Goal: Task Accomplishment & Management: Manage account settings

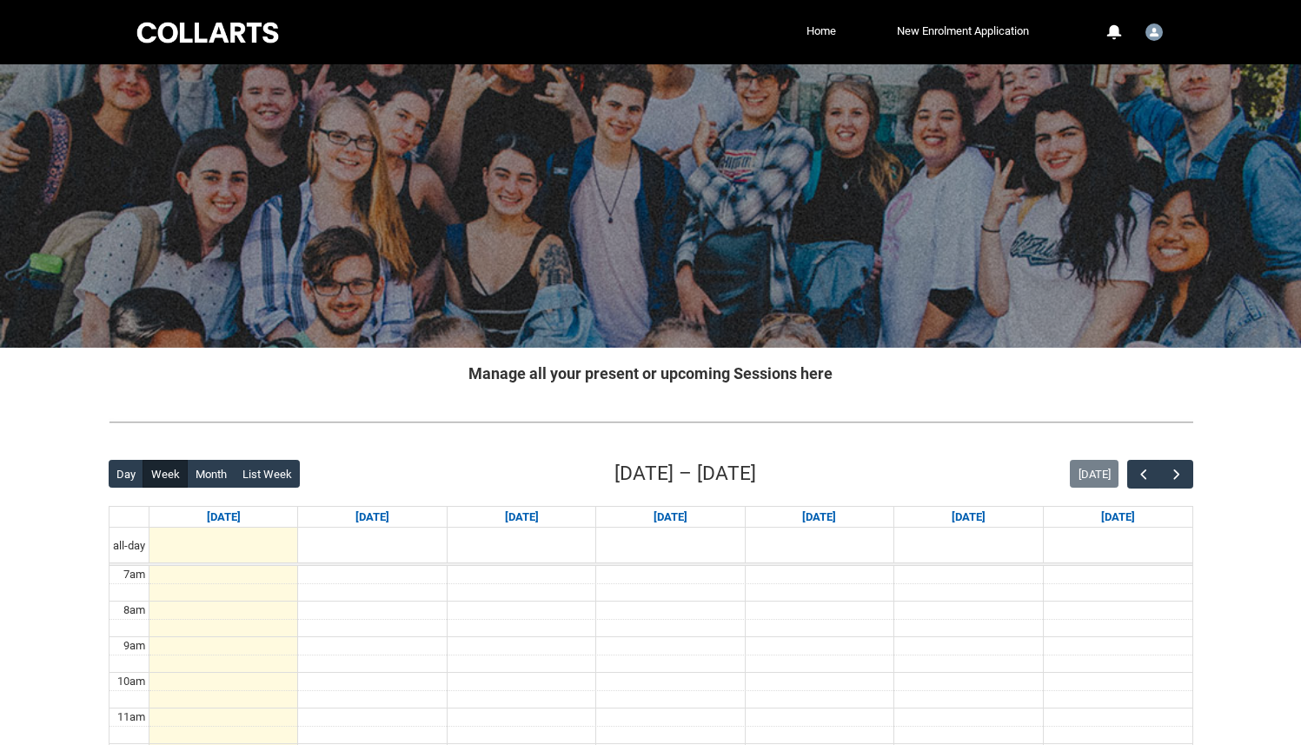
scroll to position [290, 0]
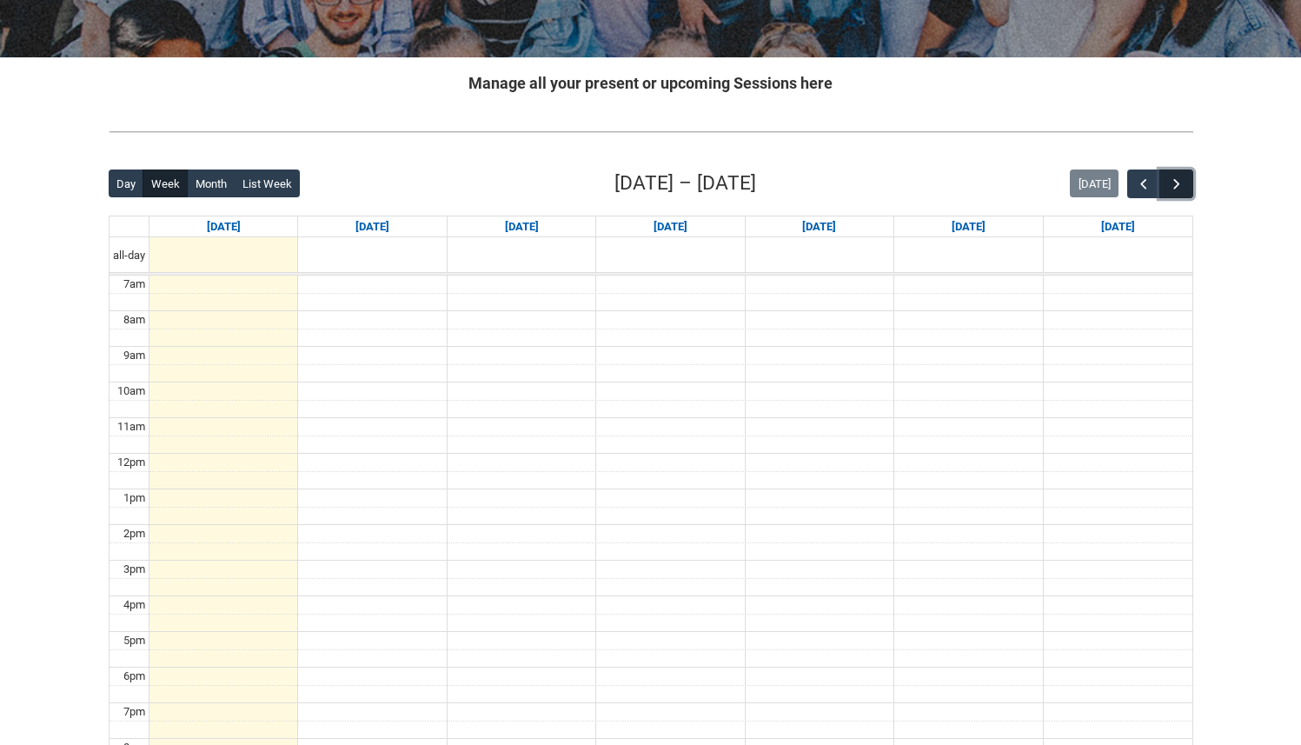
click at [1169, 192] on span "button" at bounding box center [1176, 184] width 17 height 17
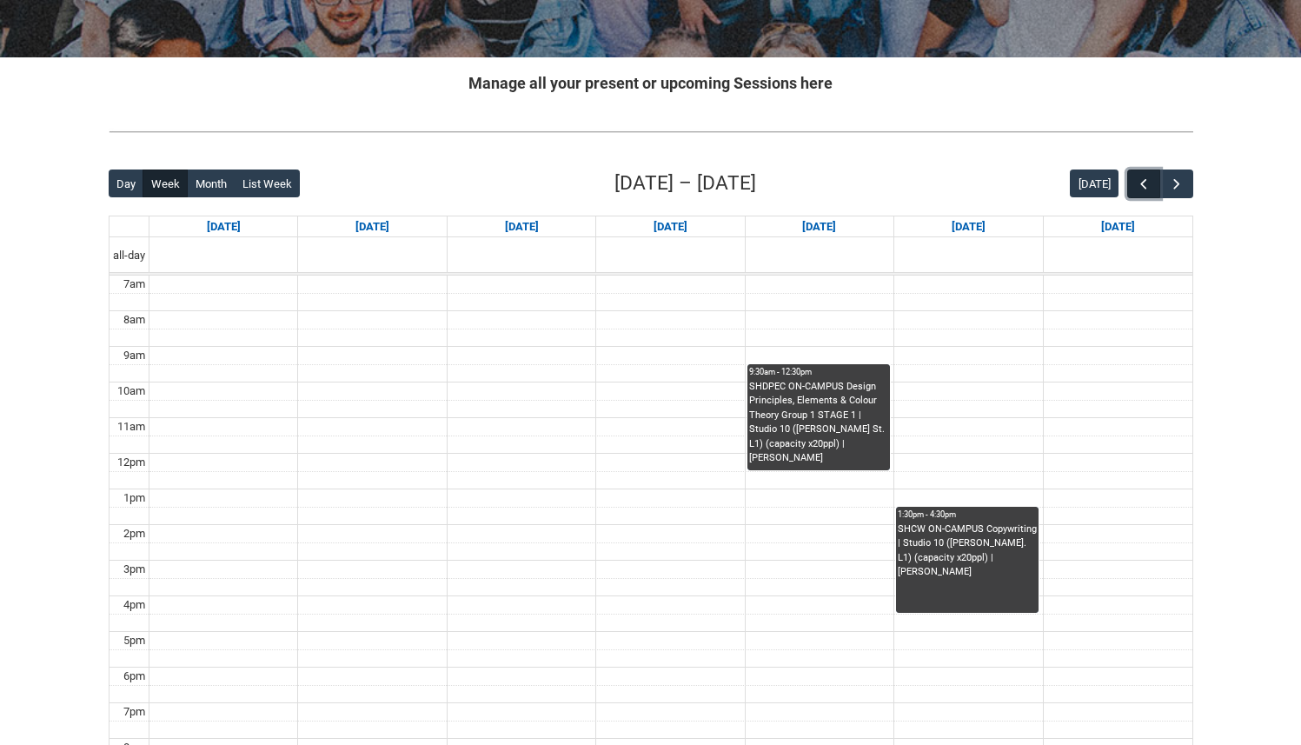
click at [1129, 182] on button "button" at bounding box center [1143, 183] width 33 height 29
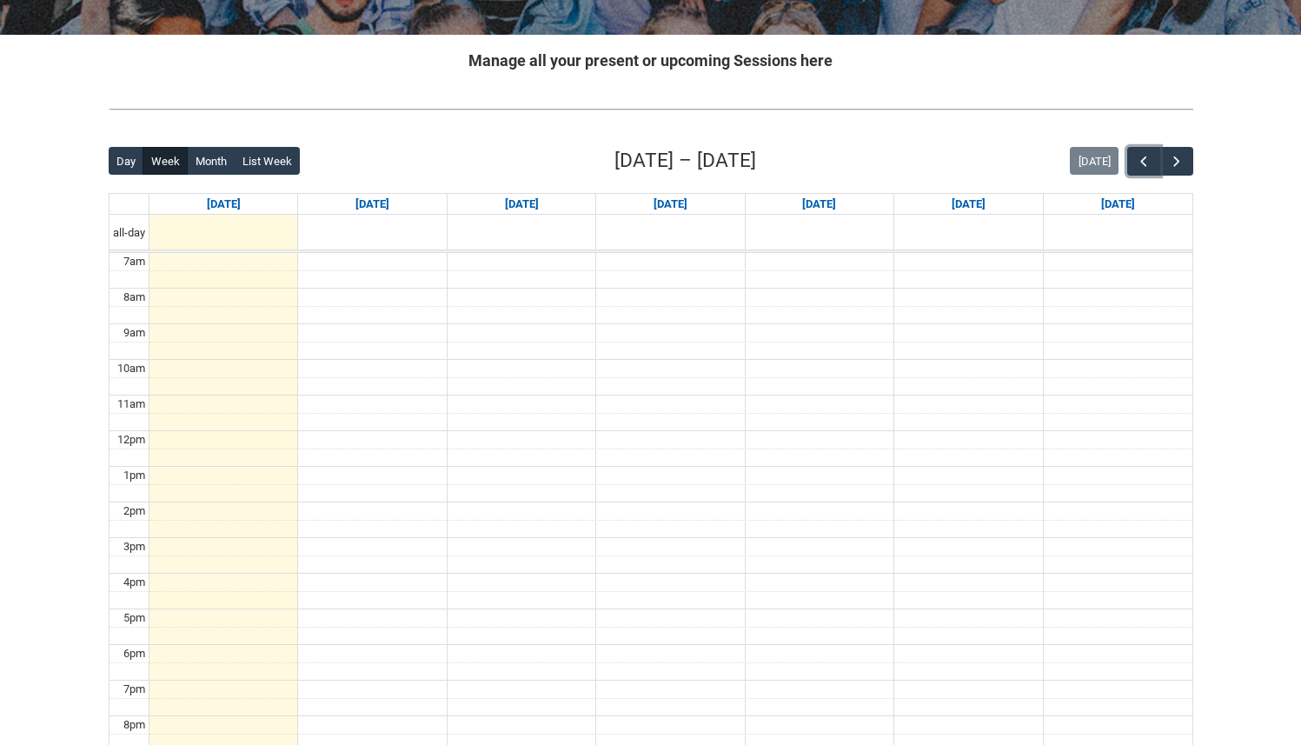
scroll to position [324, 0]
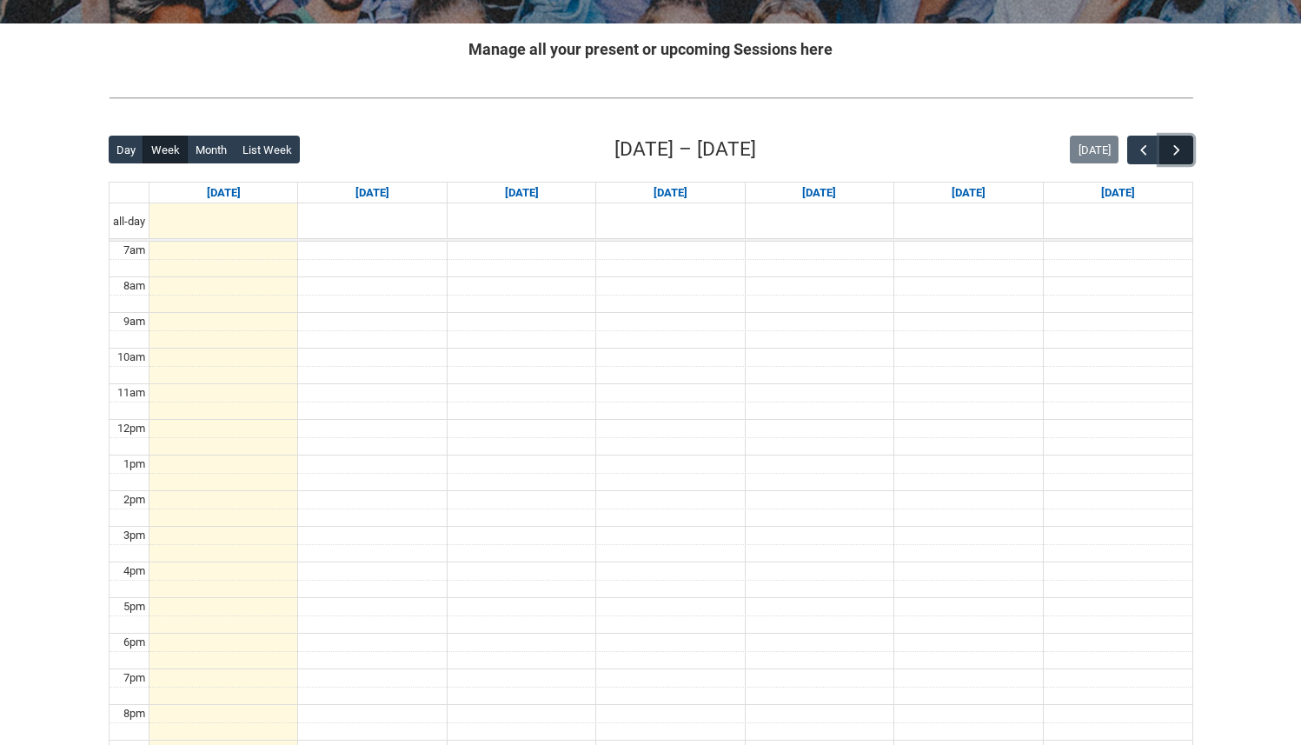
click at [1179, 143] on span "button" at bounding box center [1176, 150] width 17 height 17
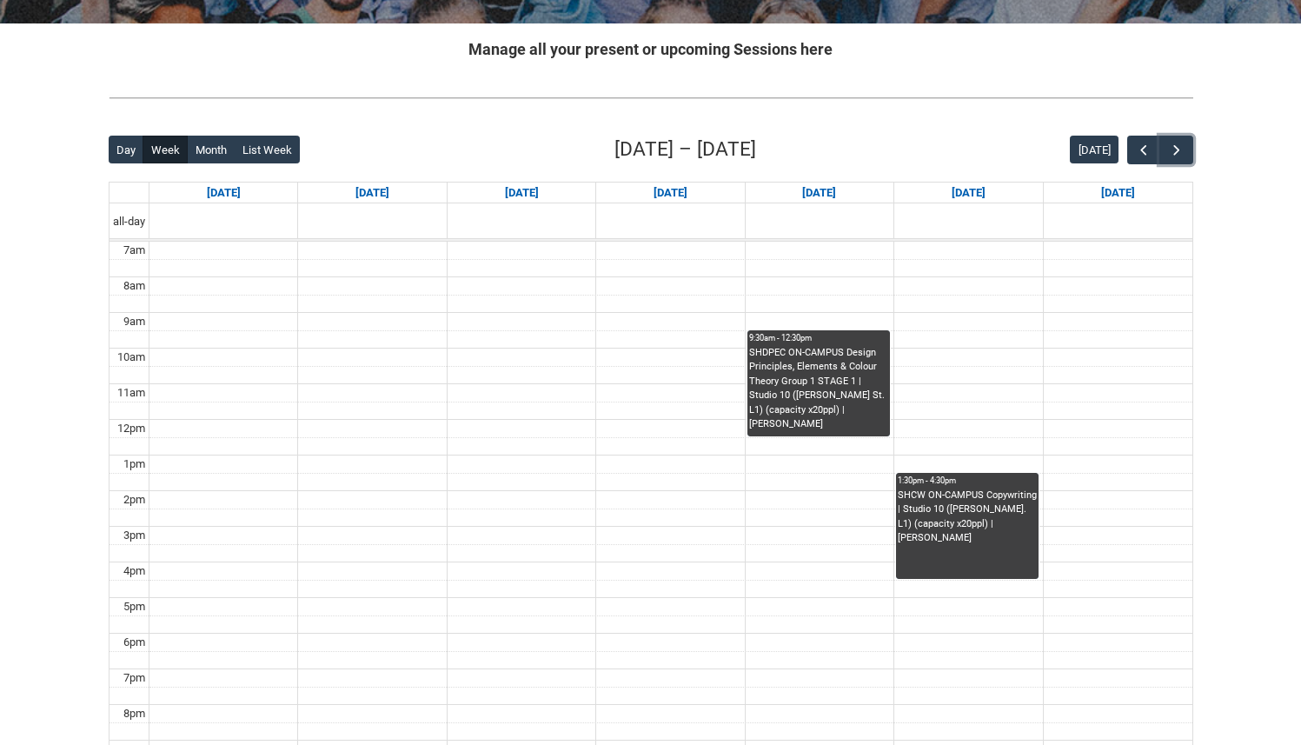
click at [846, 382] on div "SHDPEC ON-CAMPUS Design Principles, Elements & Colour Theory Group 1 STAGE 1 | …" at bounding box center [818, 389] width 139 height 86
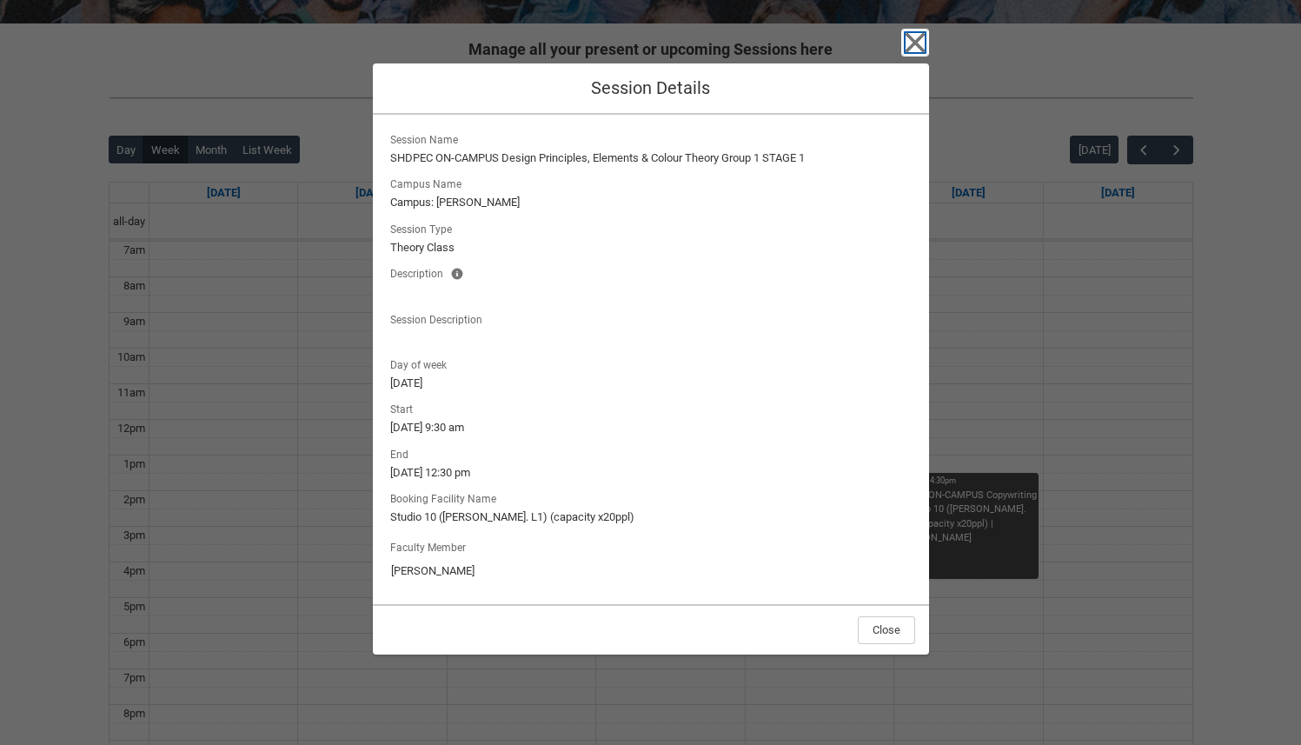
click at [921, 43] on icon "button" at bounding box center [915, 43] width 28 height 28
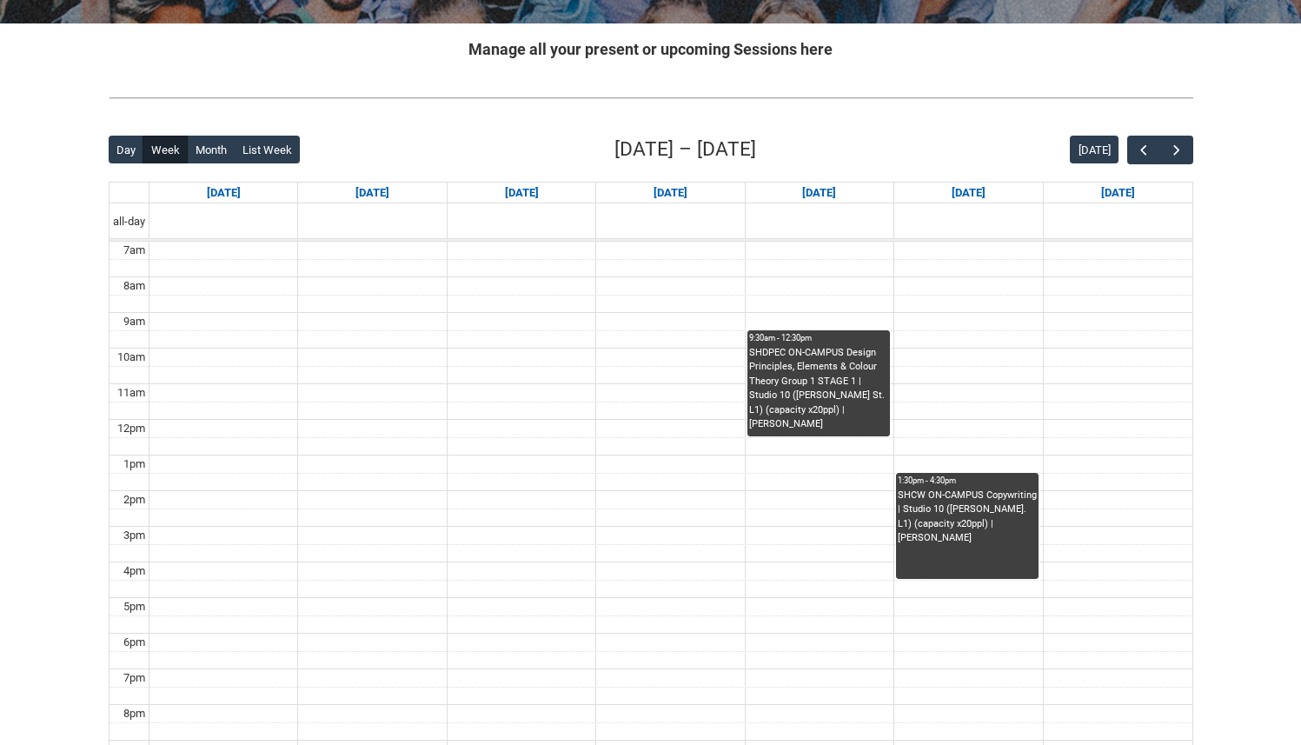
click at [1024, 539] on div "SHCW ON-CAMPUS Copywriting | Studio 10 ([PERSON_NAME]. L1) (capacity x20ppl) | …" at bounding box center [967, 533] width 139 height 90
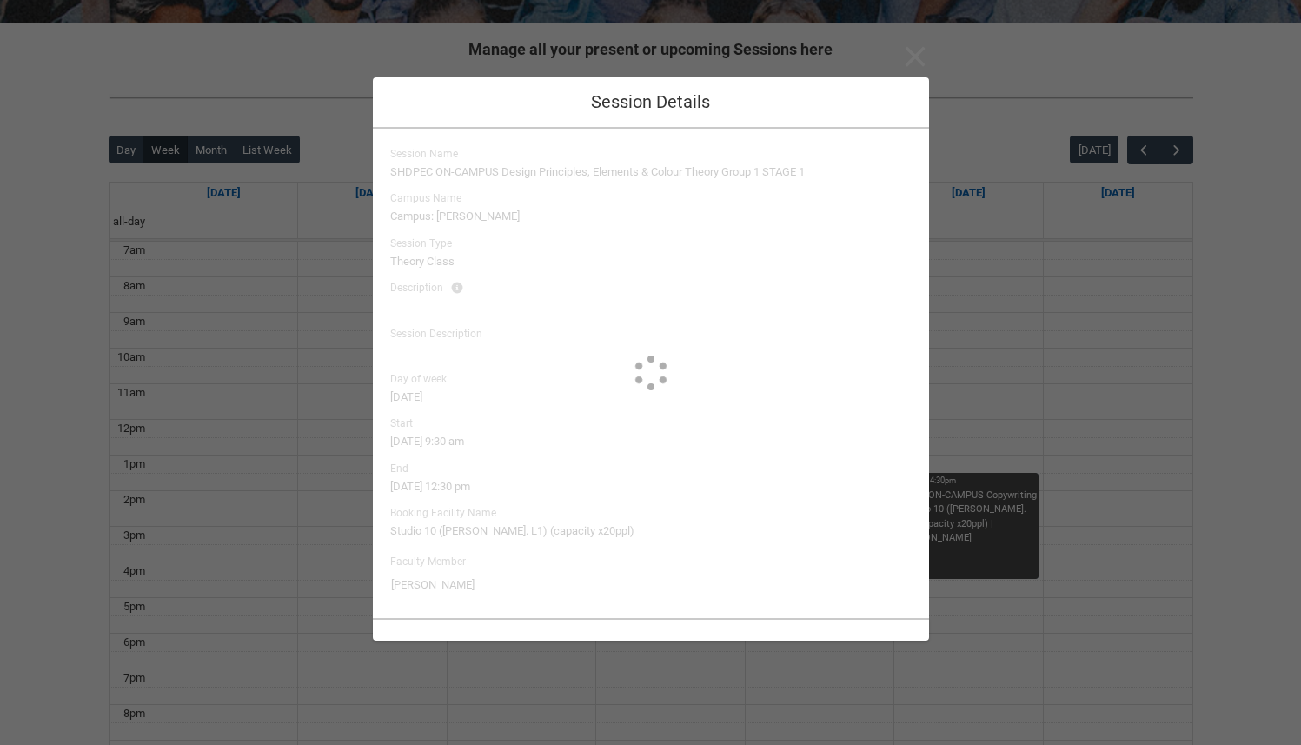
type input "Lucy Watson"
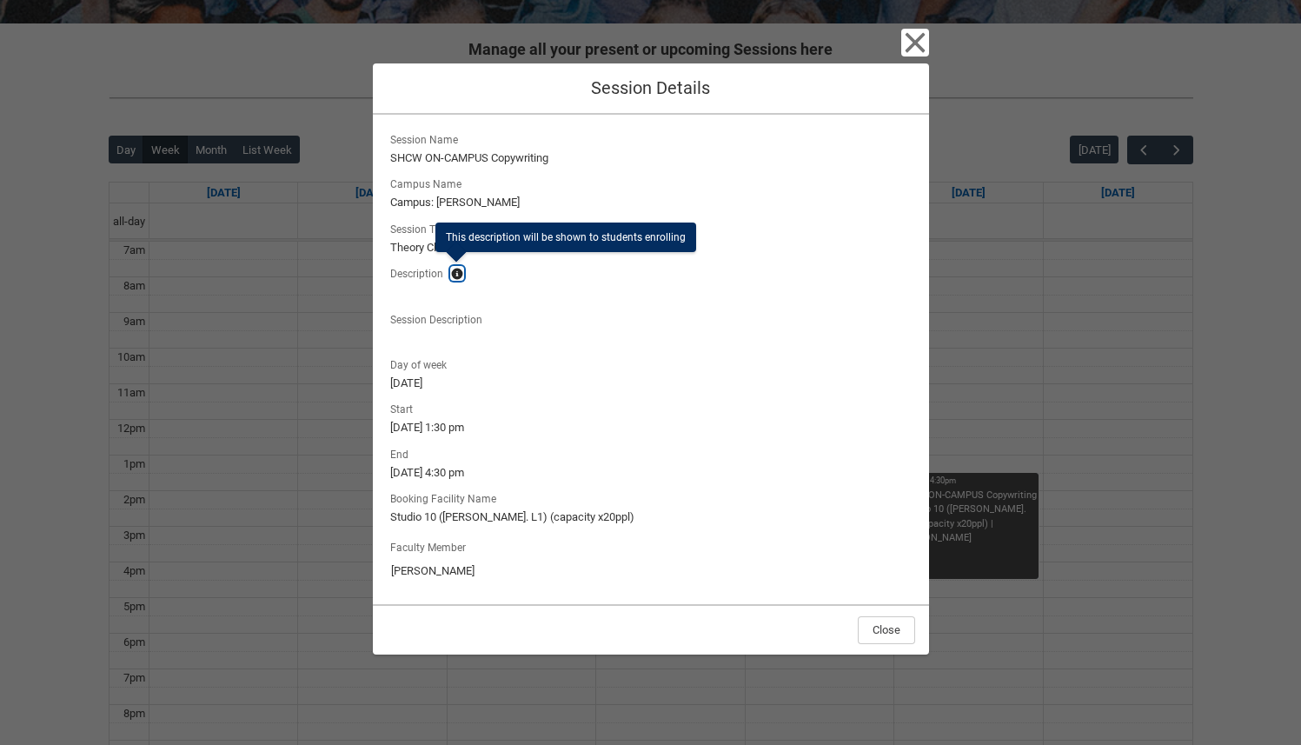
click at [458, 269] on lightning-primitive-icon "button" at bounding box center [457, 273] width 12 height 13
click at [913, 41] on icon "button" at bounding box center [915, 42] width 20 height 20
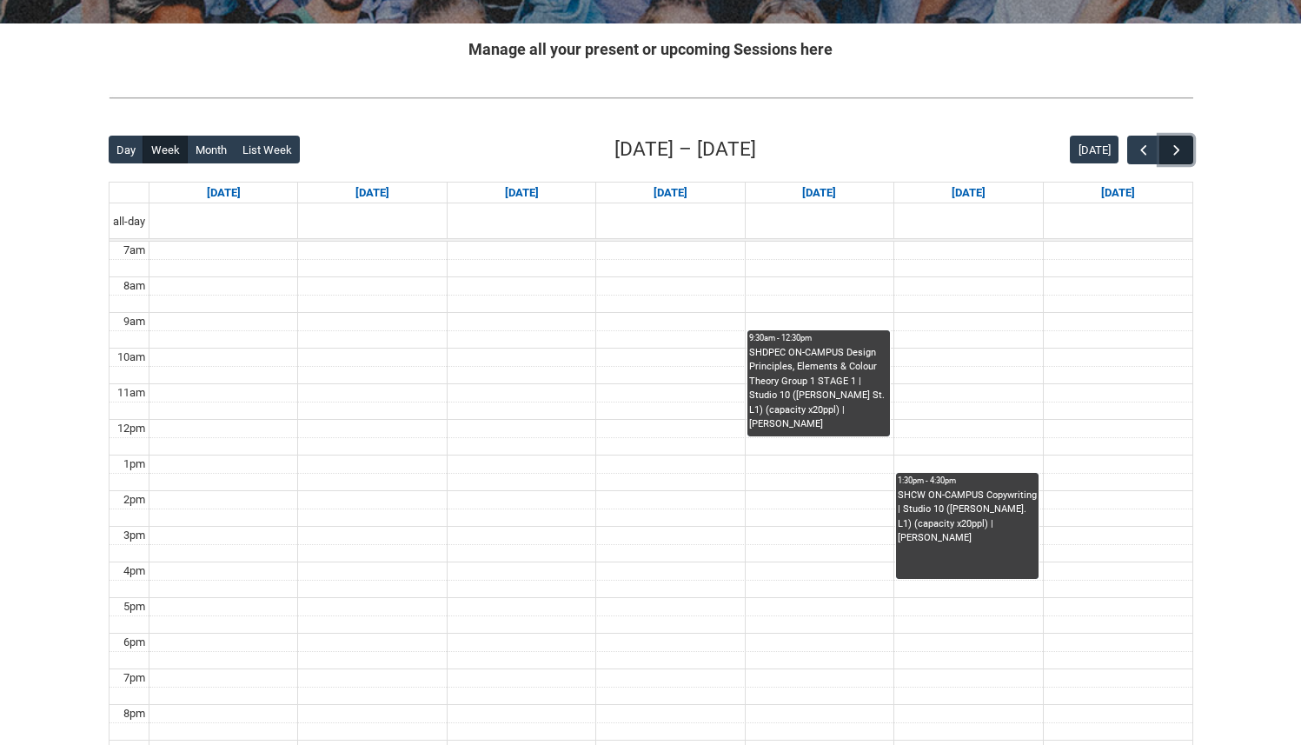
click at [1184, 153] on button "button" at bounding box center [1175, 150] width 33 height 29
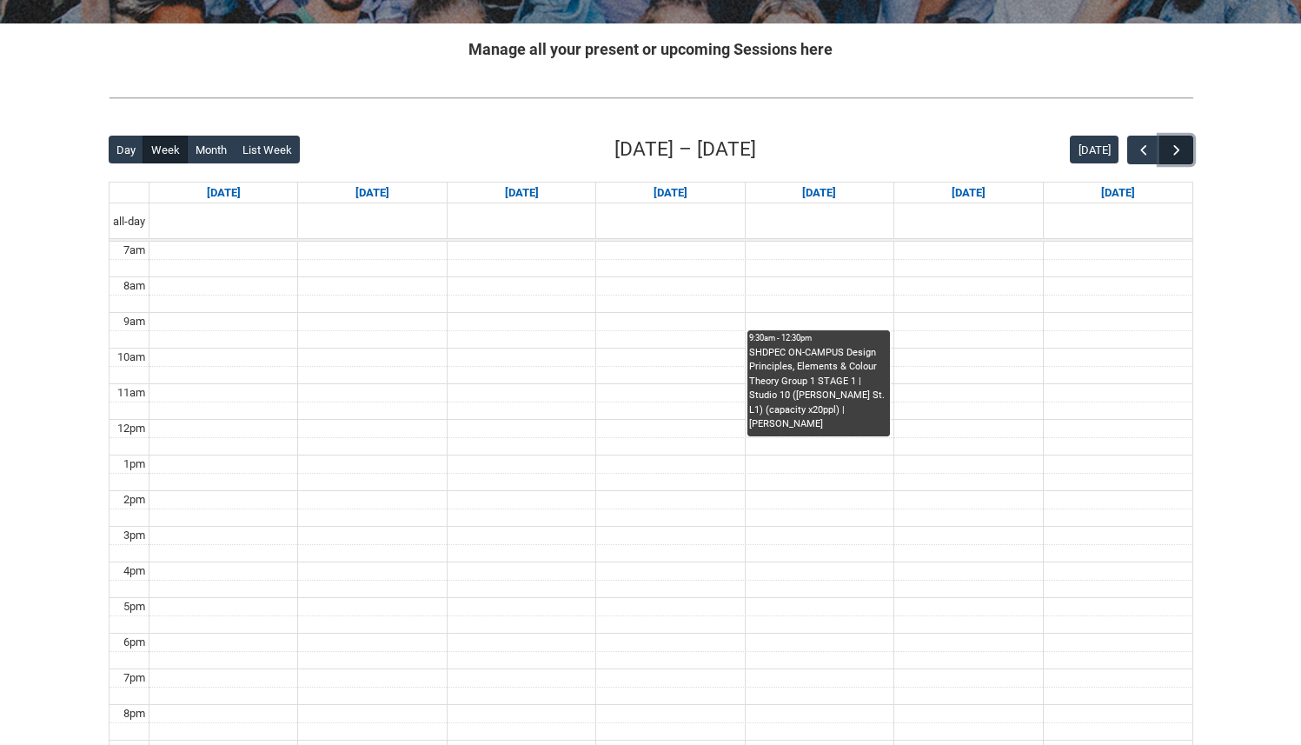
click at [1184, 153] on button "button" at bounding box center [1175, 150] width 33 height 29
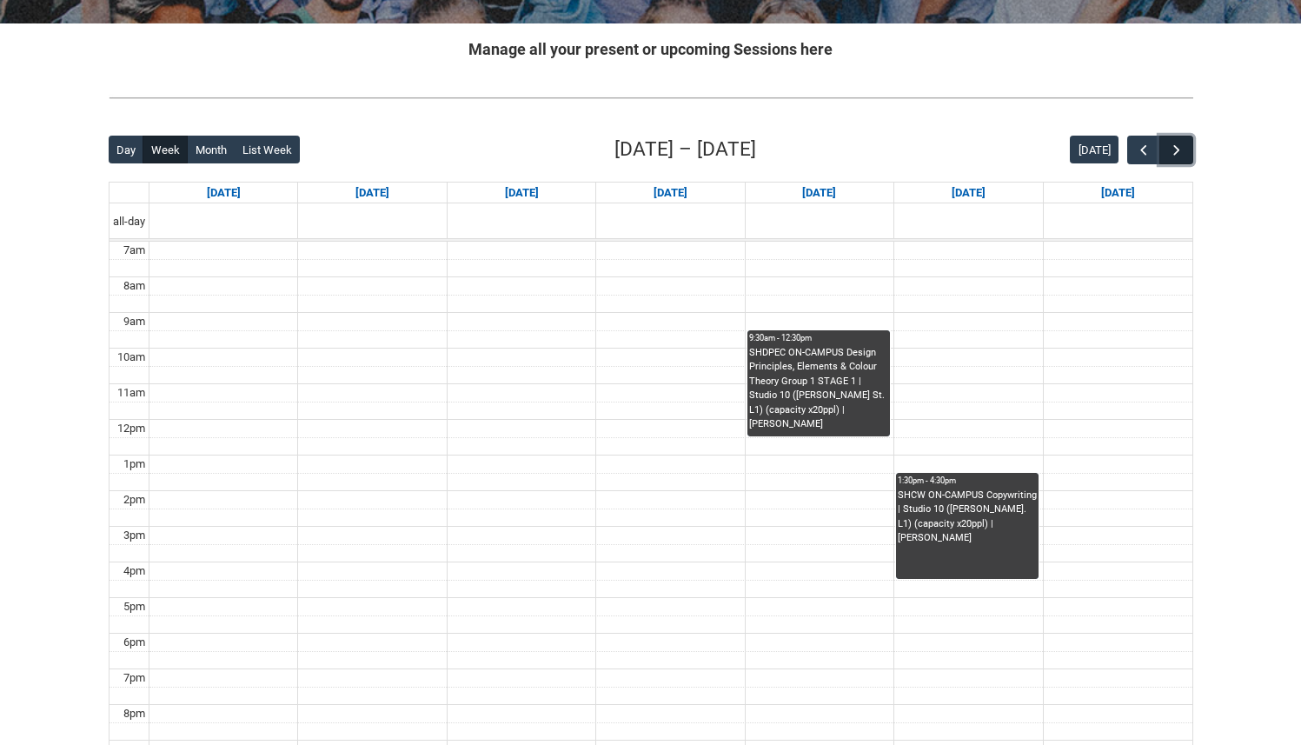
click at [1184, 153] on button "button" at bounding box center [1175, 150] width 33 height 29
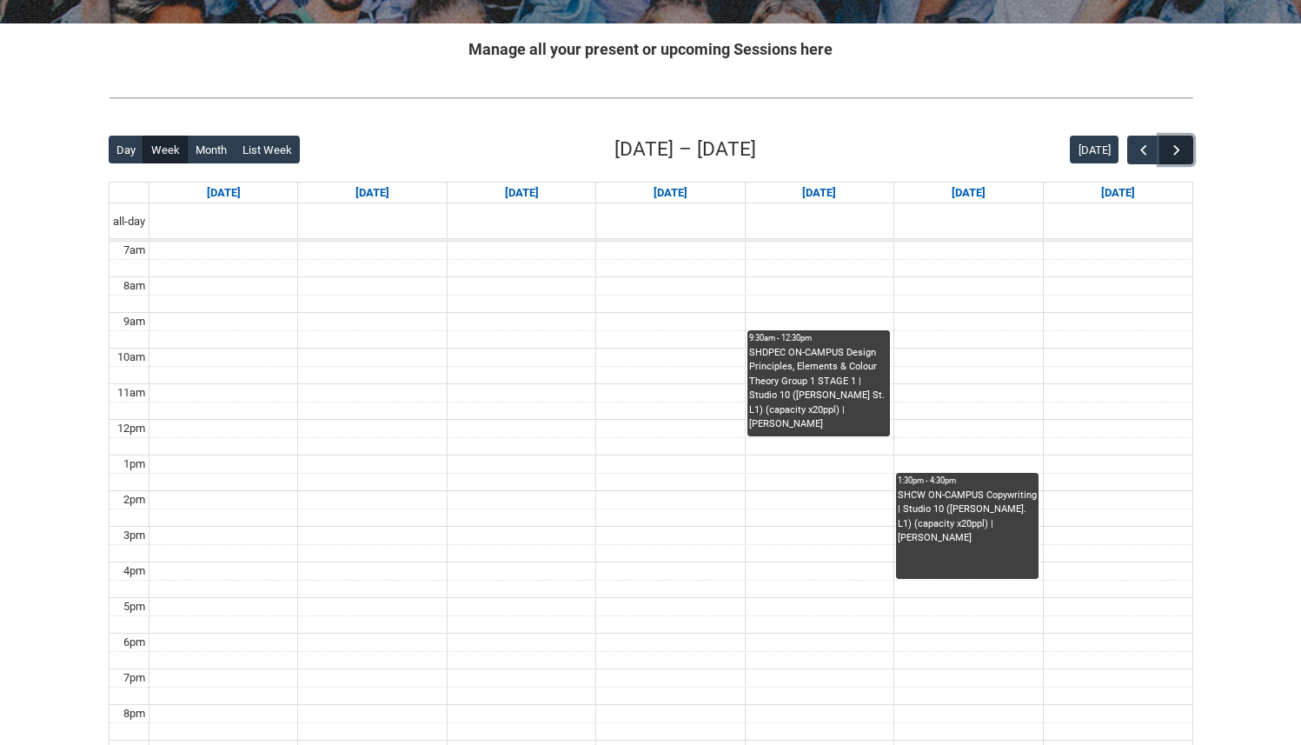
click at [1184, 153] on button "button" at bounding box center [1175, 150] width 33 height 29
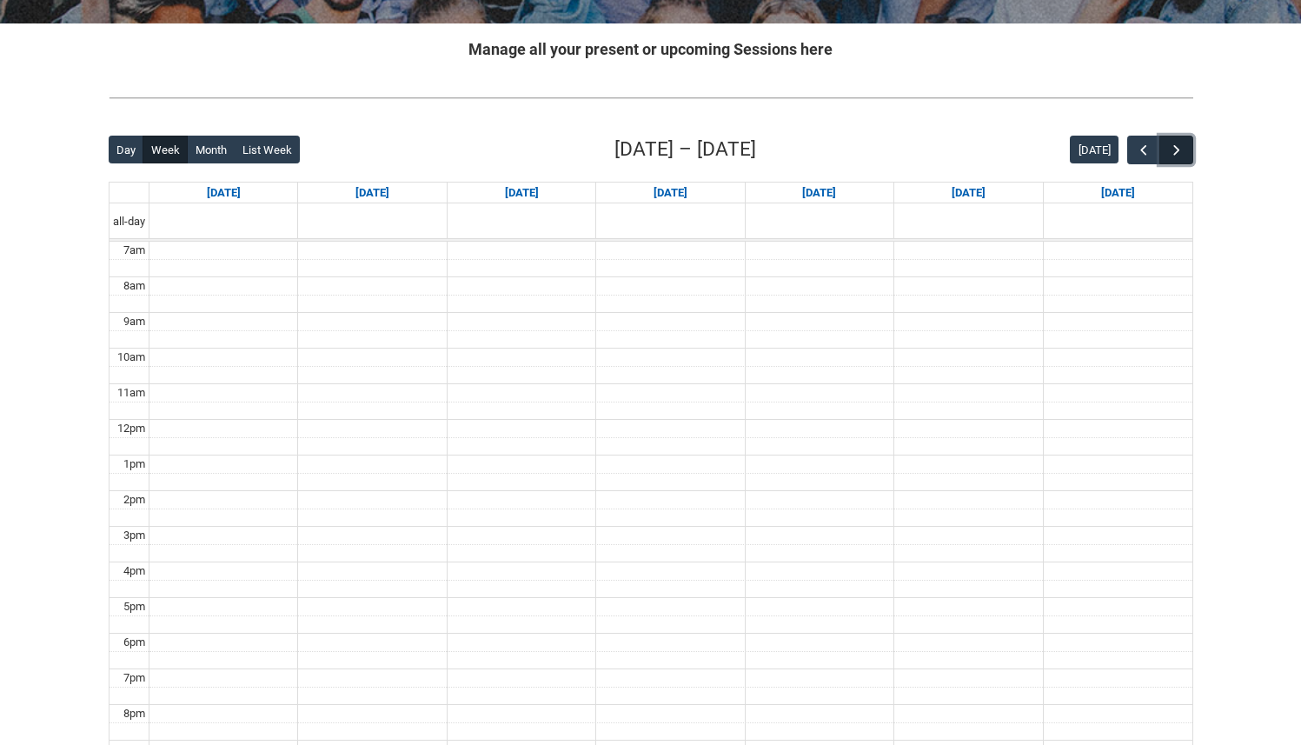
click at [1184, 153] on button "button" at bounding box center [1175, 150] width 33 height 29
click at [1149, 151] on span "button" at bounding box center [1143, 150] width 17 height 17
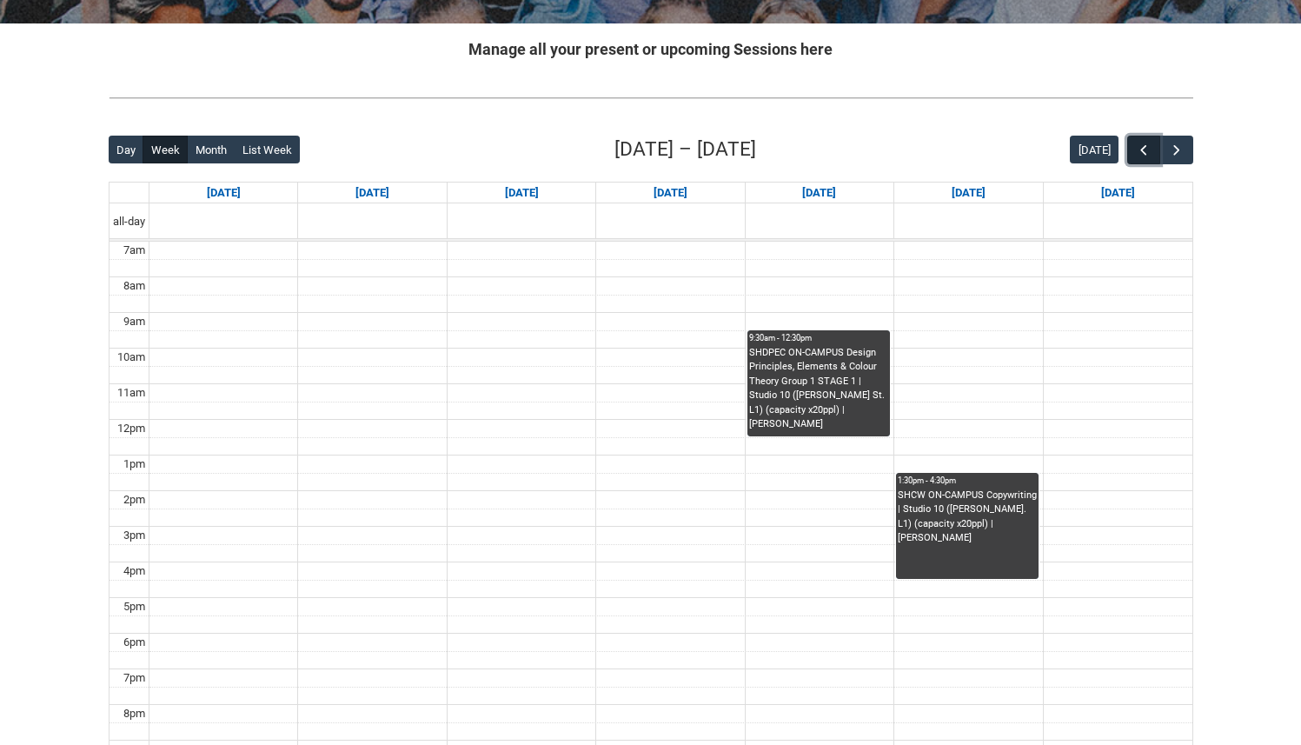
click at [1149, 151] on span "button" at bounding box center [1143, 150] width 17 height 17
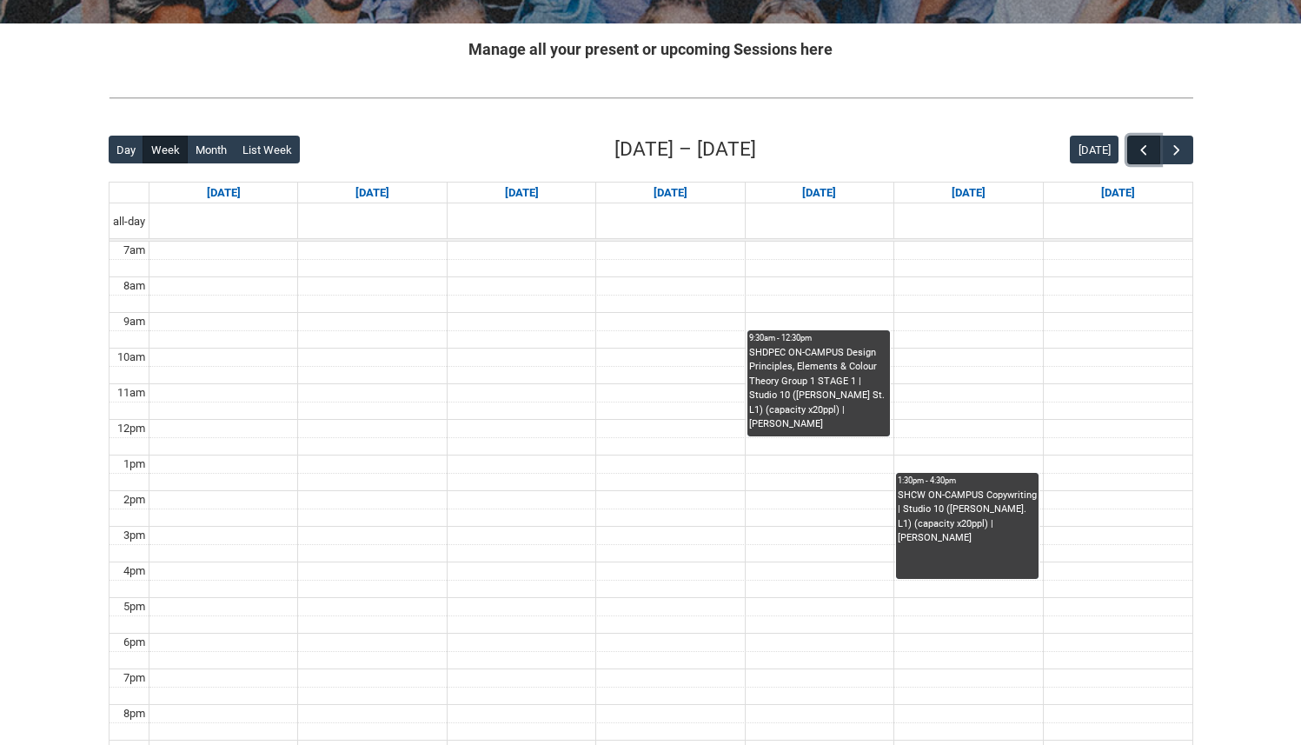
click at [1149, 151] on span "button" at bounding box center [1143, 150] width 17 height 17
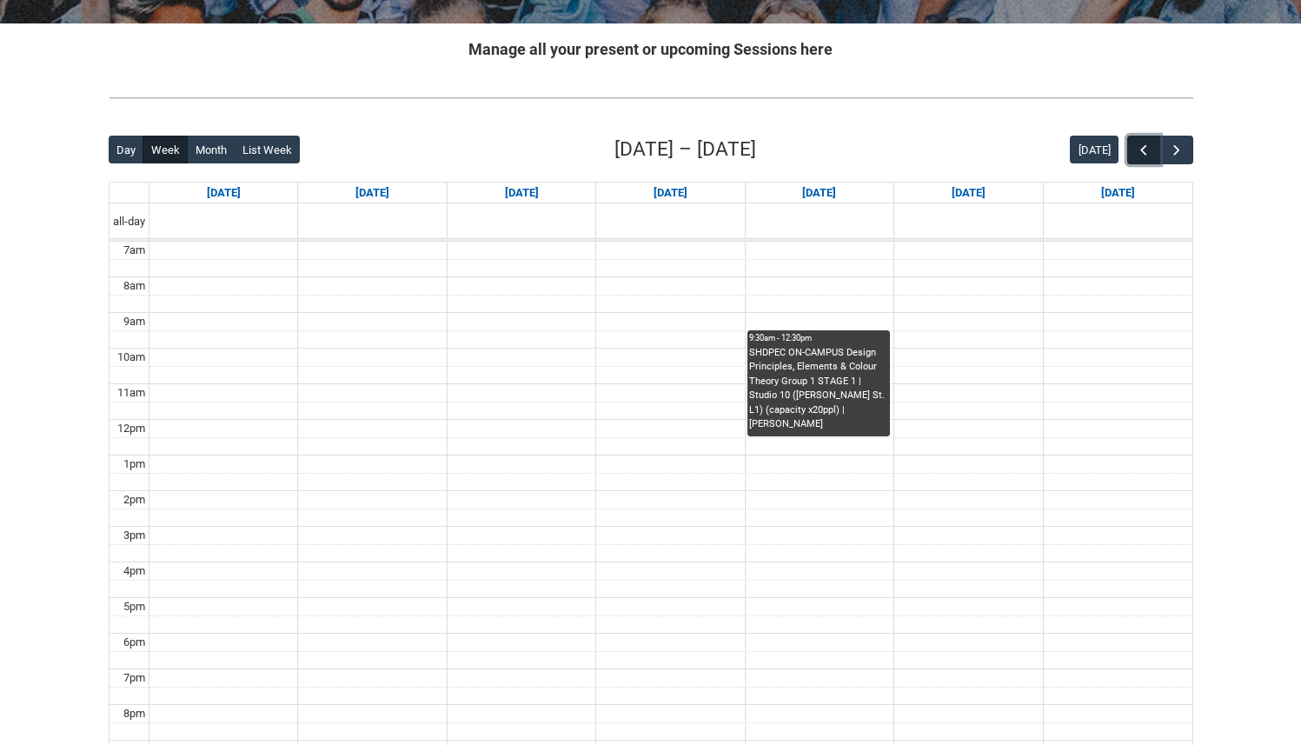
click at [1149, 151] on span "button" at bounding box center [1143, 150] width 17 height 17
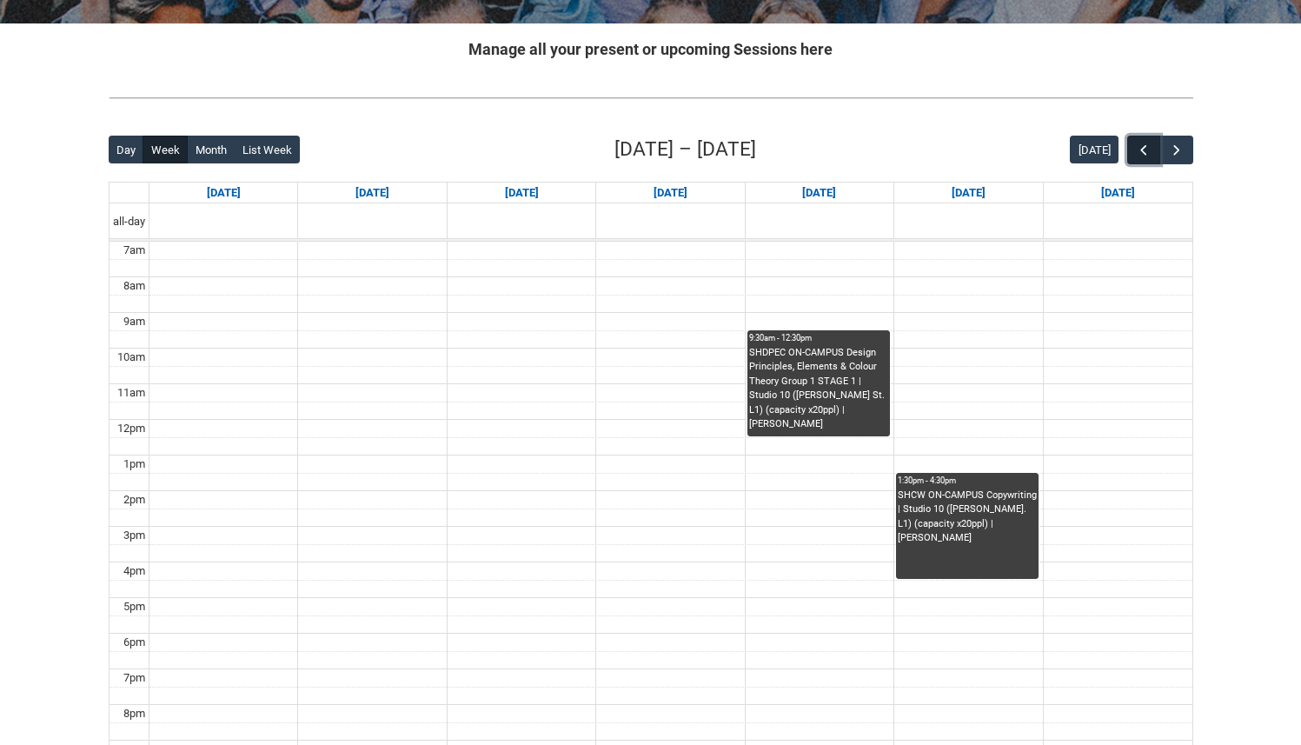
click at [1149, 151] on span "button" at bounding box center [1143, 150] width 17 height 17
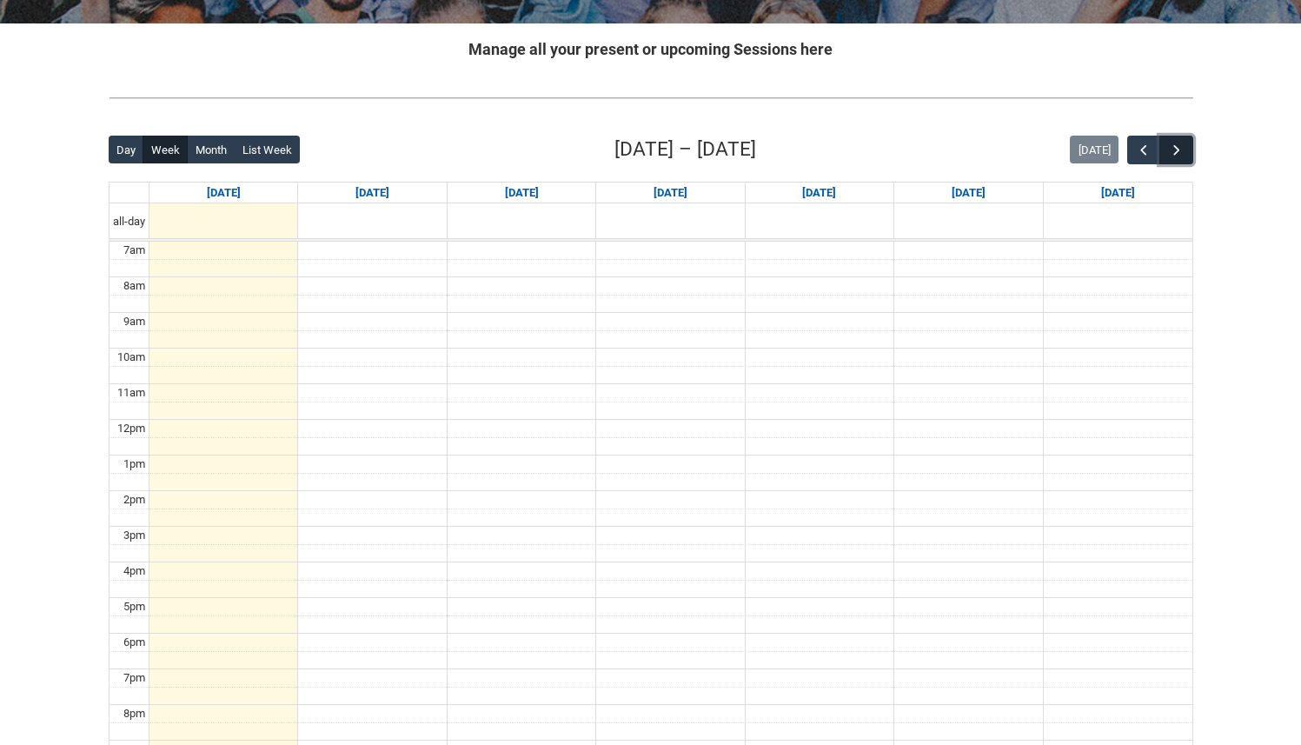
click at [1180, 146] on span "button" at bounding box center [1176, 150] width 17 height 17
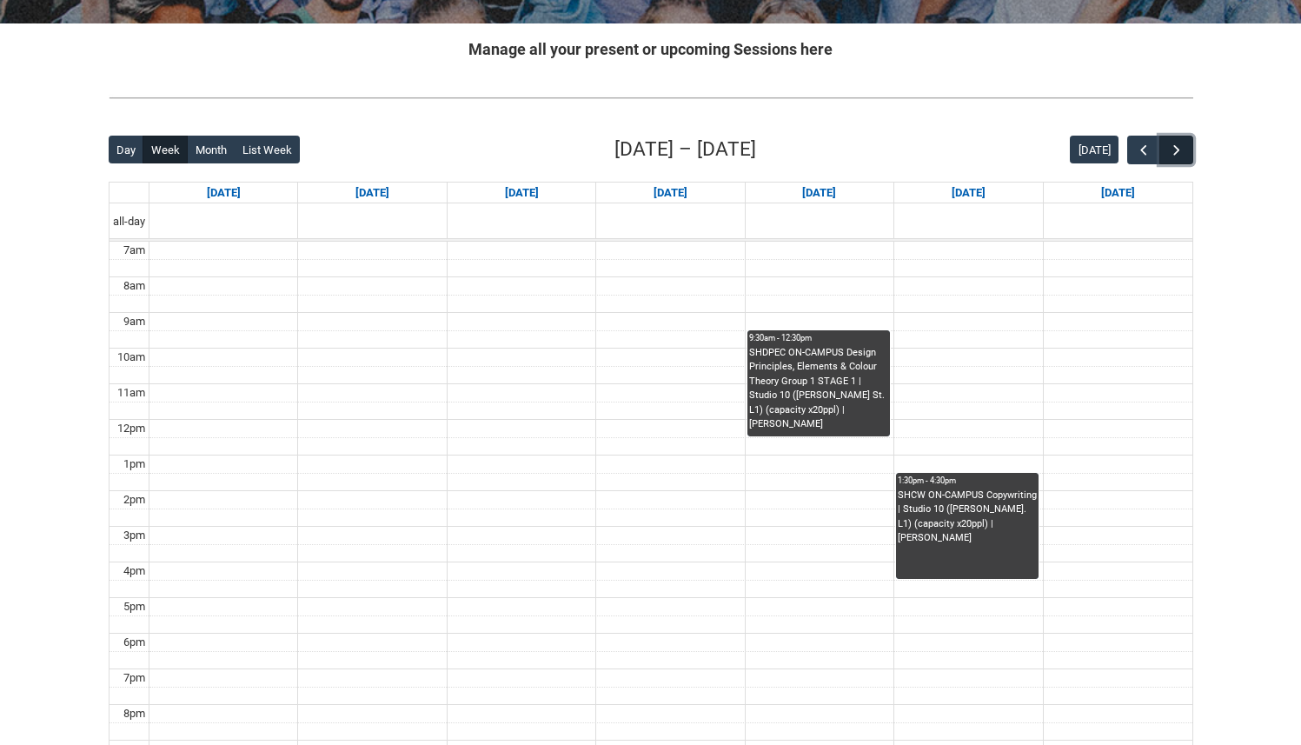
click at [1178, 137] on button "button" at bounding box center [1175, 150] width 33 height 29
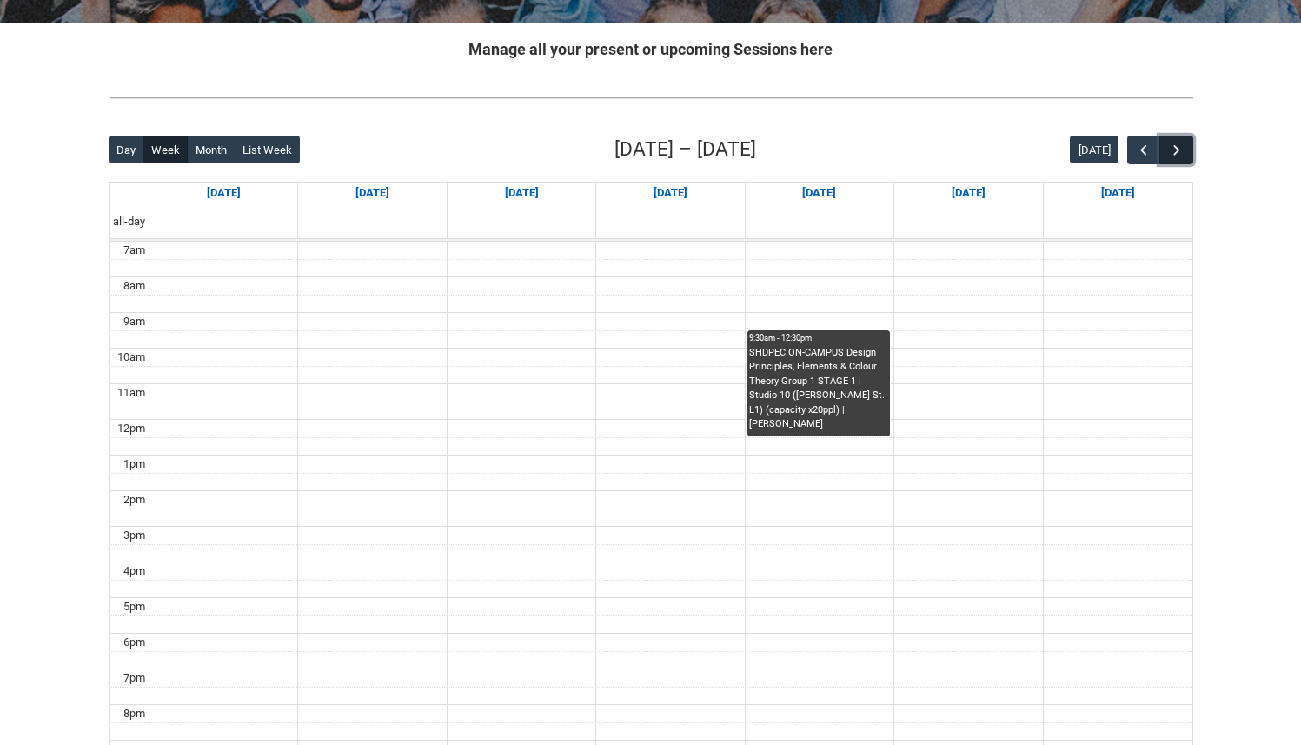
click at [1178, 137] on button "button" at bounding box center [1175, 150] width 33 height 29
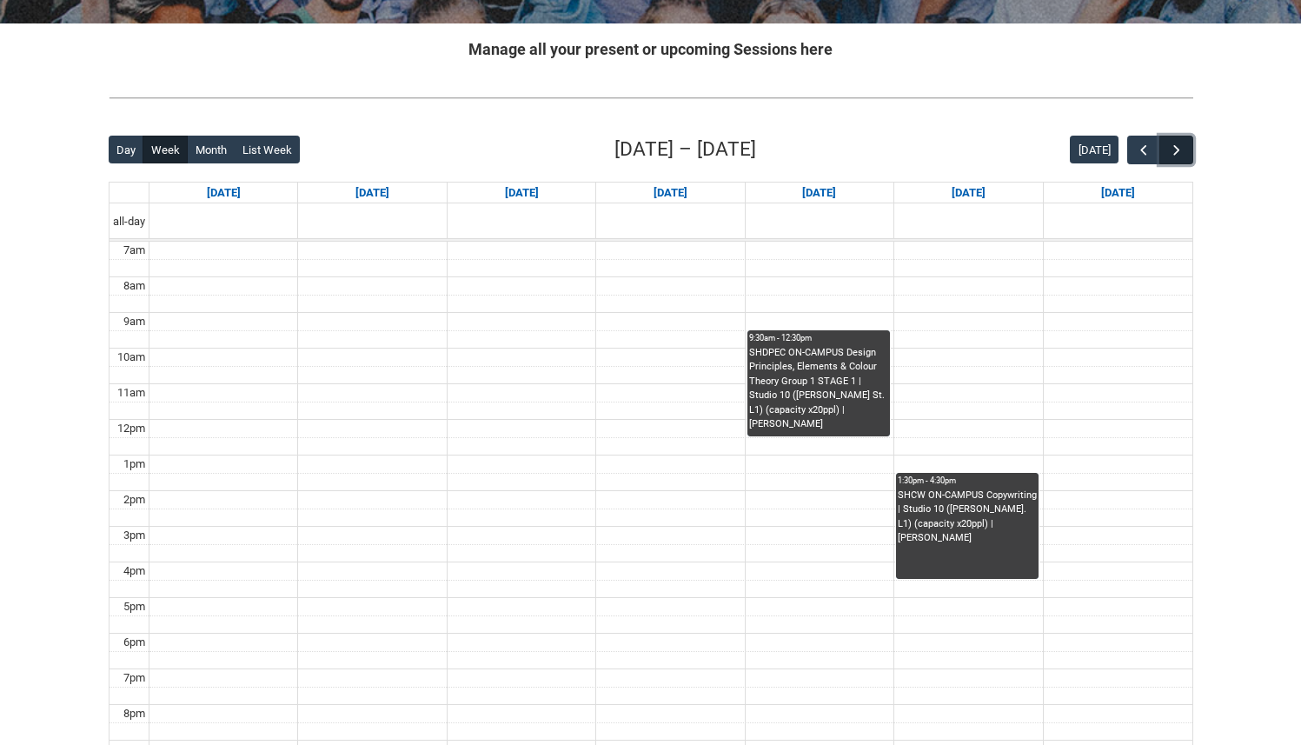
click at [1178, 137] on button "button" at bounding box center [1175, 150] width 33 height 29
drag, startPoint x: 1178, startPoint y: 137, endPoint x: 1171, endPoint y: 148, distance: 12.1
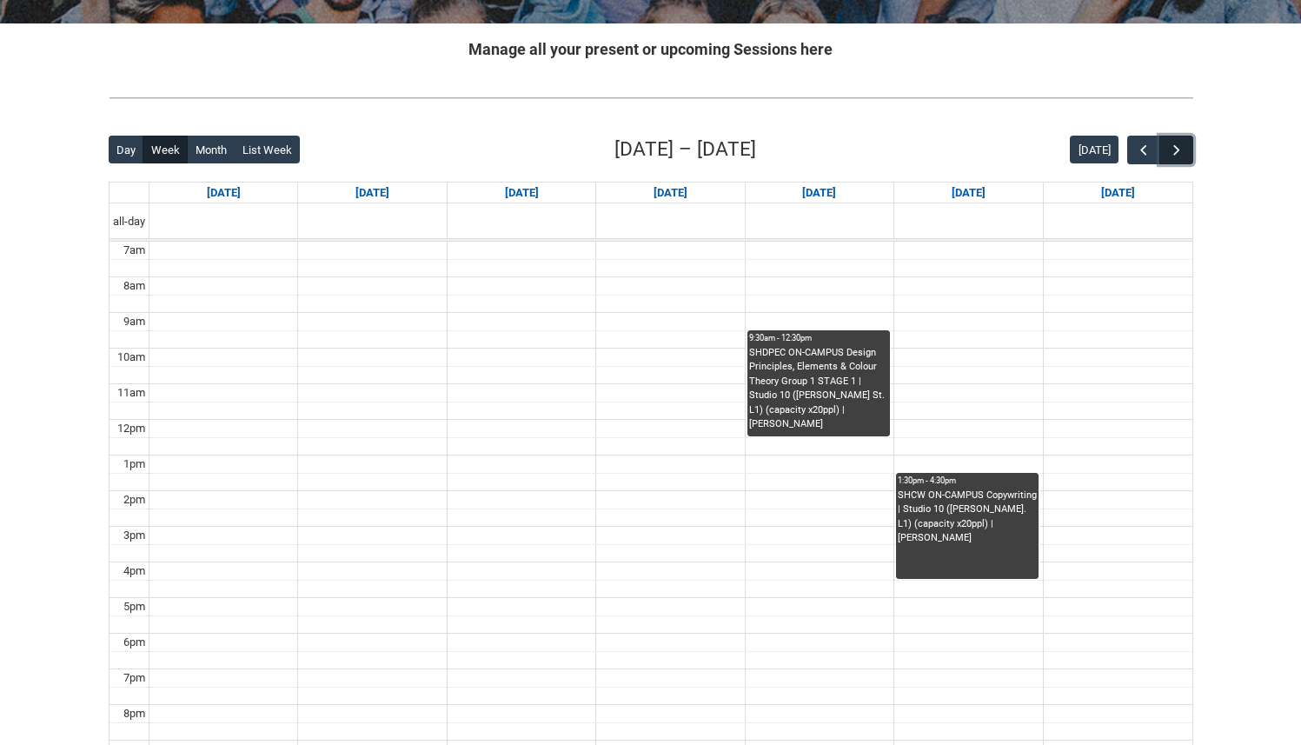
click at [1171, 148] on button "button" at bounding box center [1175, 150] width 33 height 29
click at [1171, 148] on span "button" at bounding box center [1176, 150] width 17 height 17
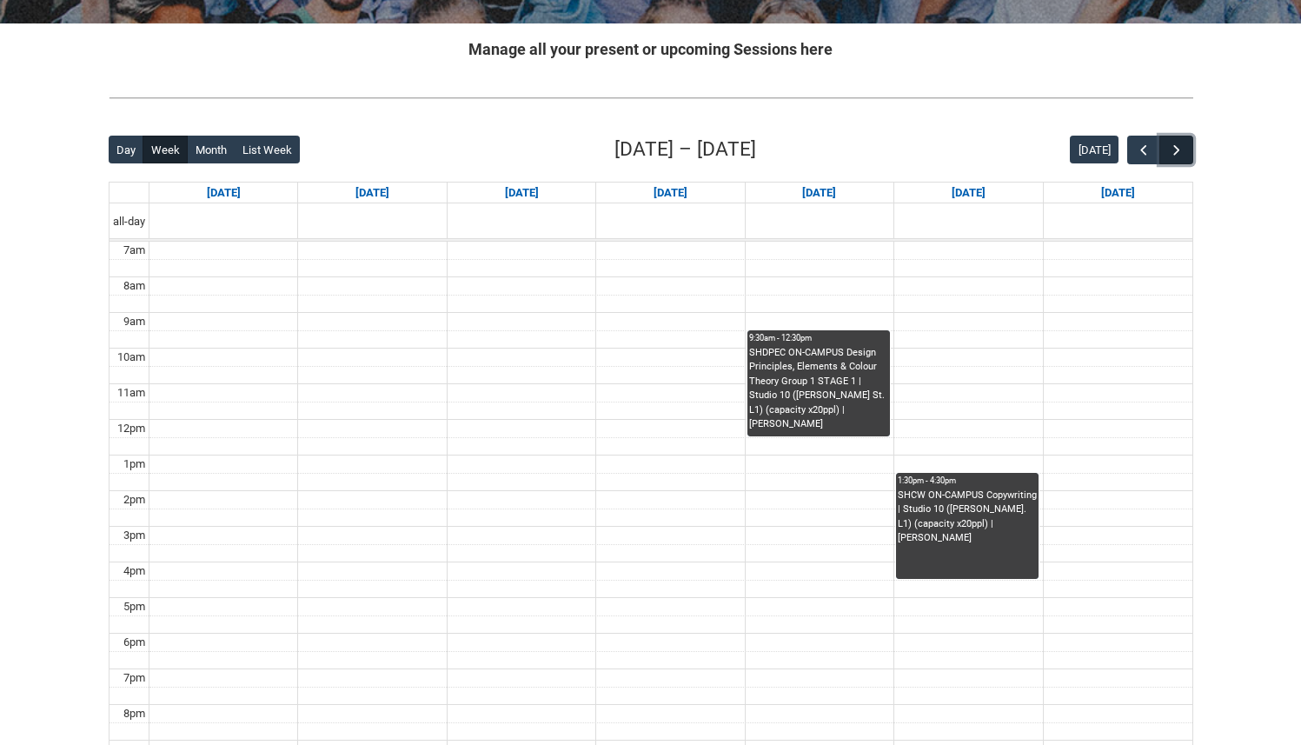
click at [1171, 148] on span "button" at bounding box center [1176, 150] width 17 height 17
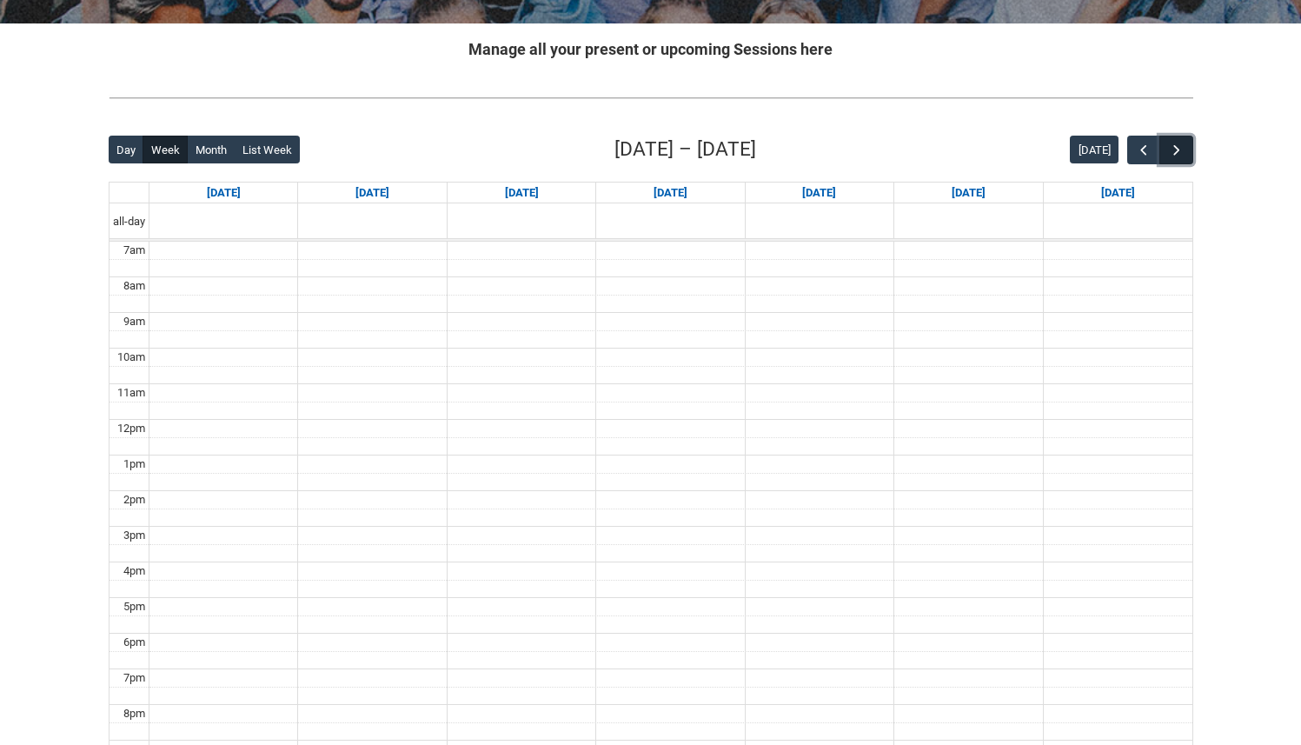
click at [1171, 148] on span "button" at bounding box center [1176, 150] width 17 height 17
click at [1140, 141] on button "button" at bounding box center [1143, 150] width 33 height 29
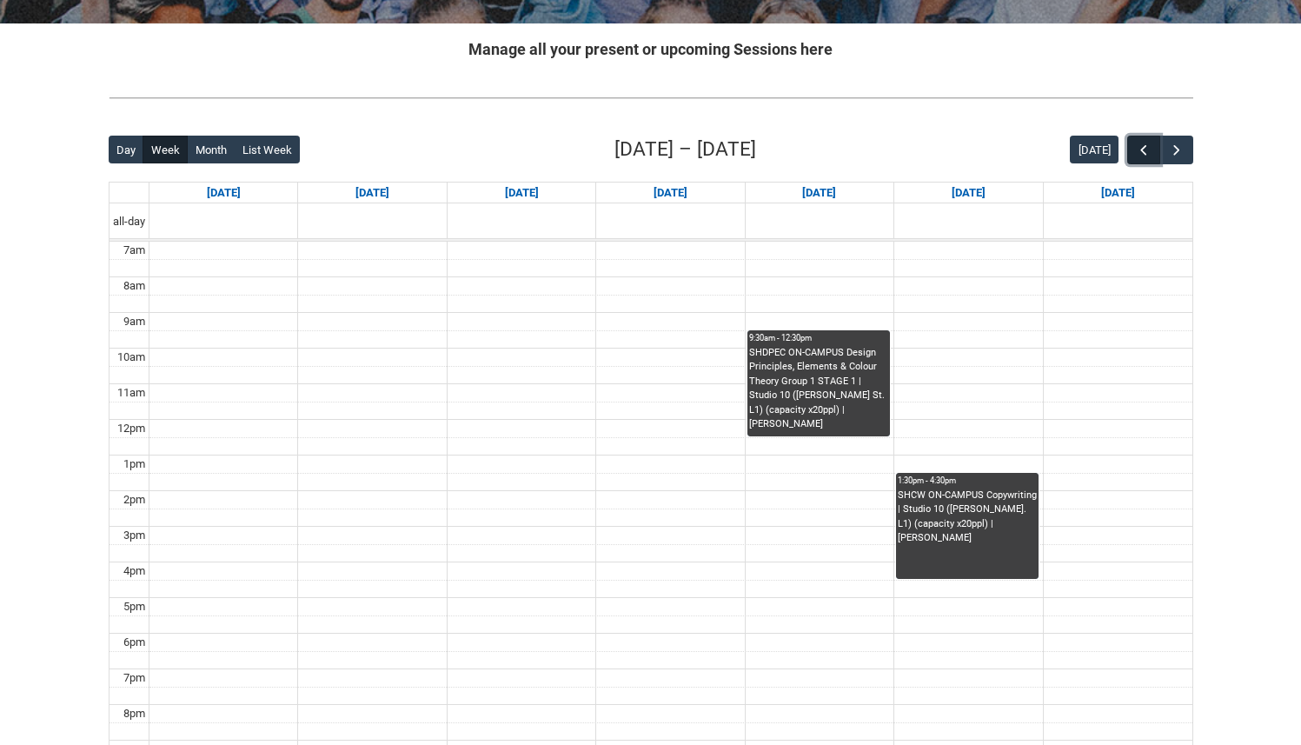
click at [1134, 154] on button "button" at bounding box center [1143, 150] width 33 height 29
click at [1181, 150] on span "button" at bounding box center [1176, 150] width 17 height 17
click at [1136, 148] on span "button" at bounding box center [1143, 150] width 17 height 17
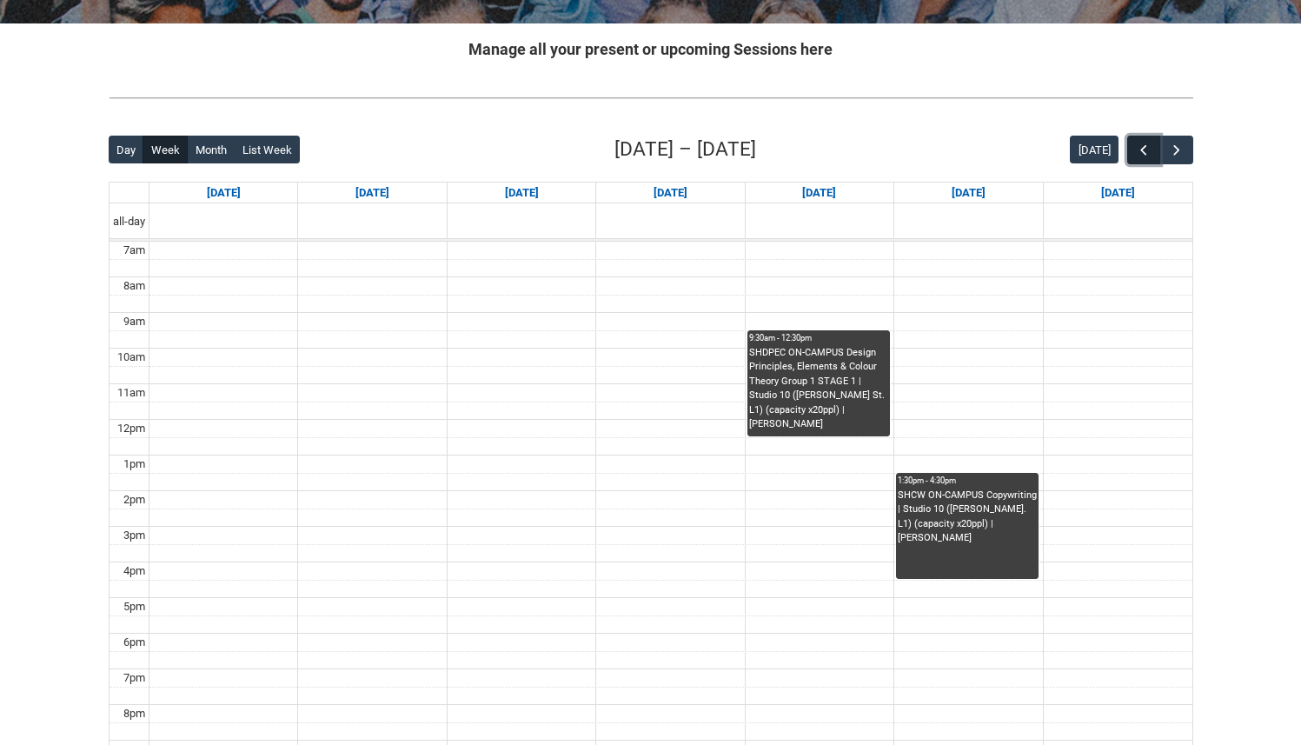
click at [1136, 148] on span "button" at bounding box center [1143, 150] width 17 height 17
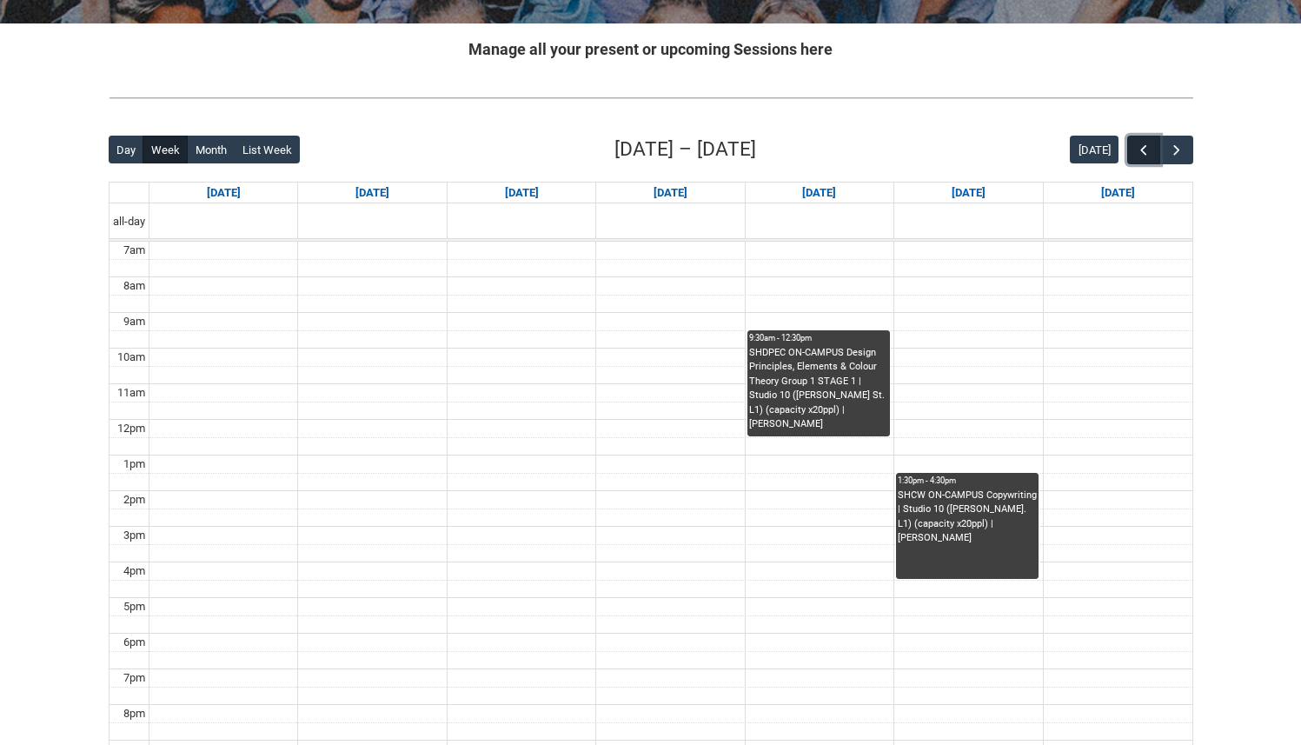
click at [1136, 148] on span "button" at bounding box center [1143, 150] width 17 height 17
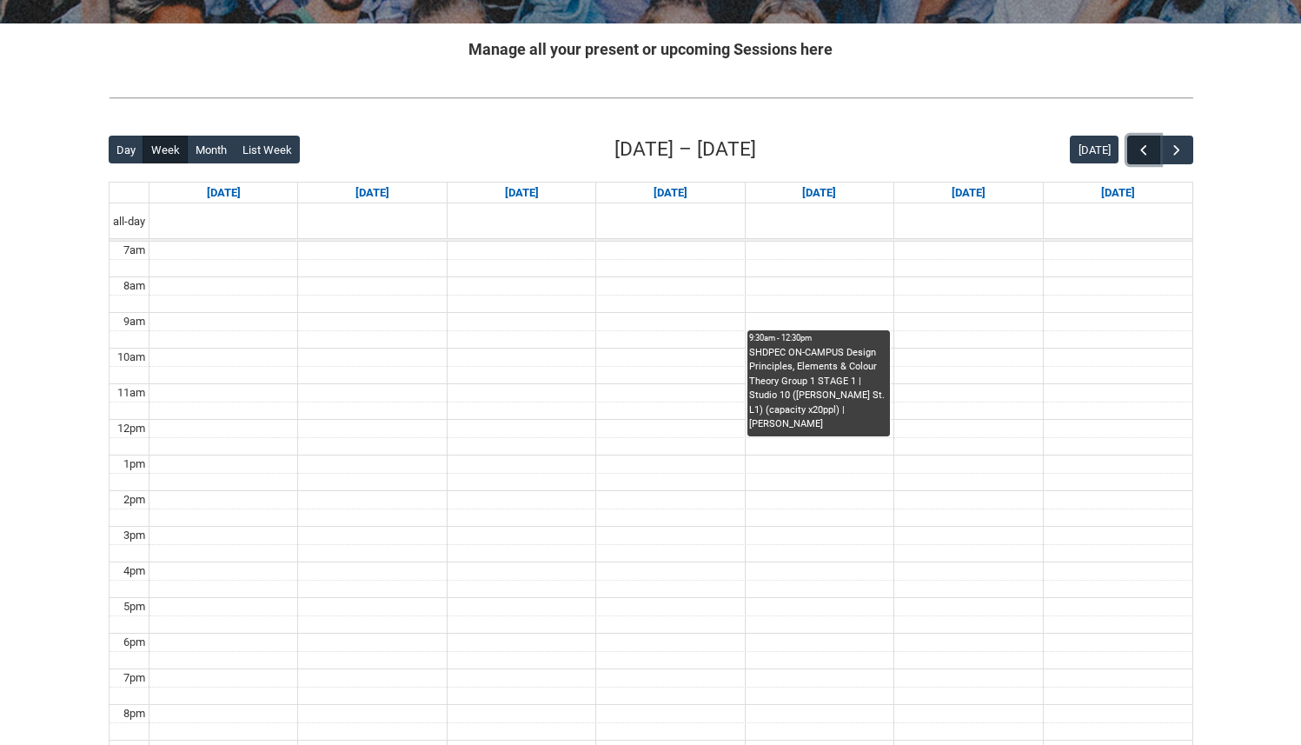
click at [1136, 148] on span "button" at bounding box center [1143, 150] width 17 height 17
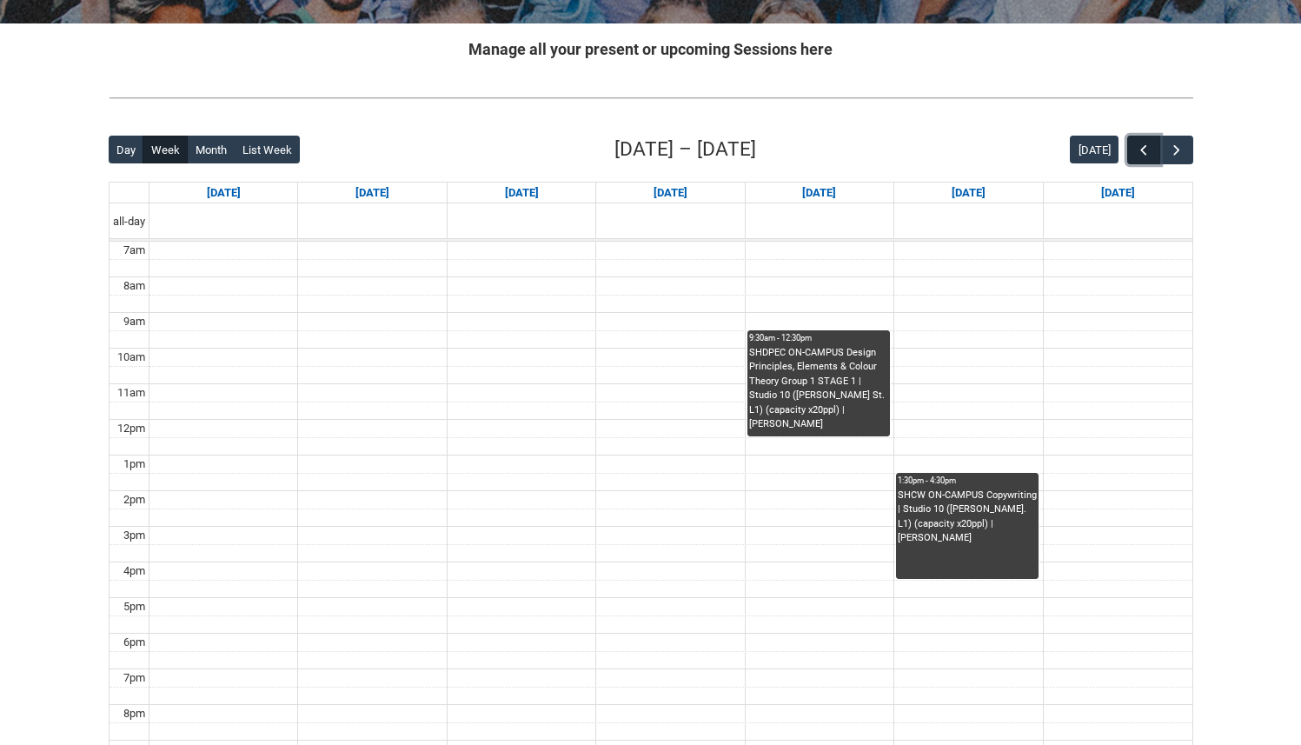
click at [1136, 148] on span "button" at bounding box center [1143, 150] width 17 height 17
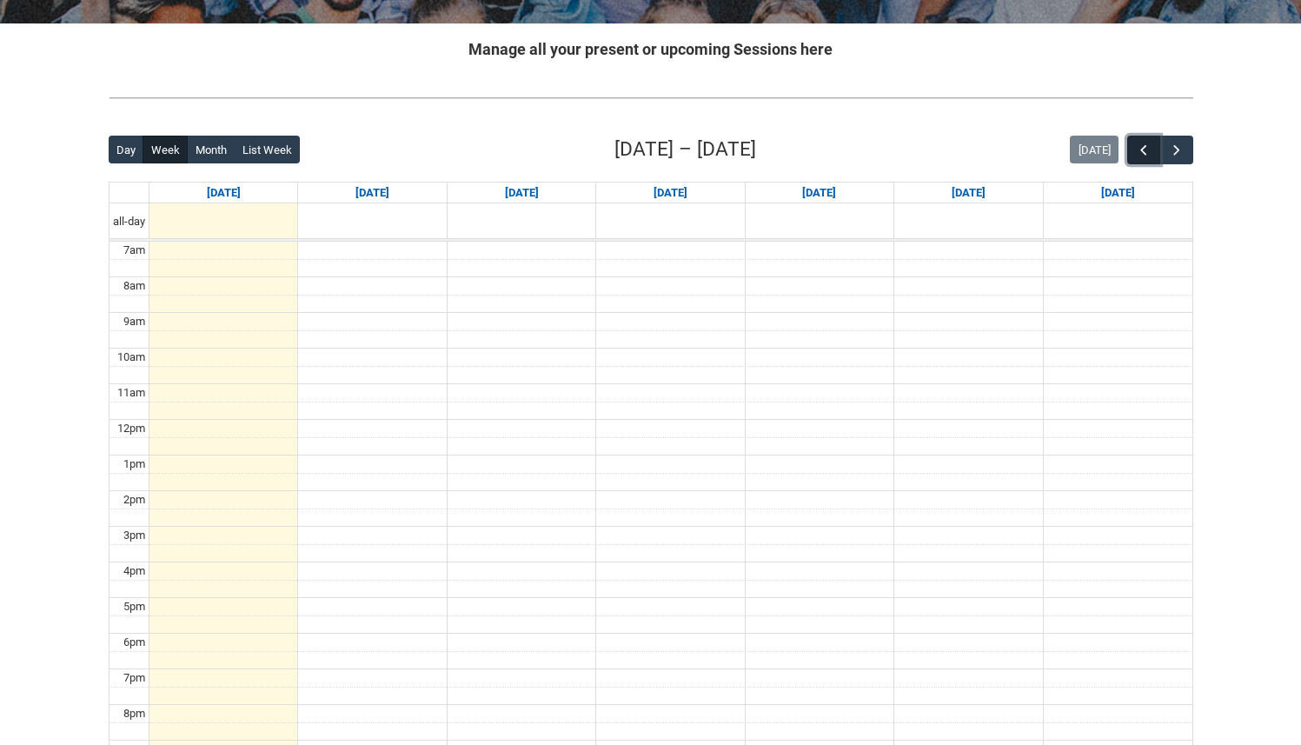
click at [1136, 148] on span "button" at bounding box center [1143, 150] width 17 height 17
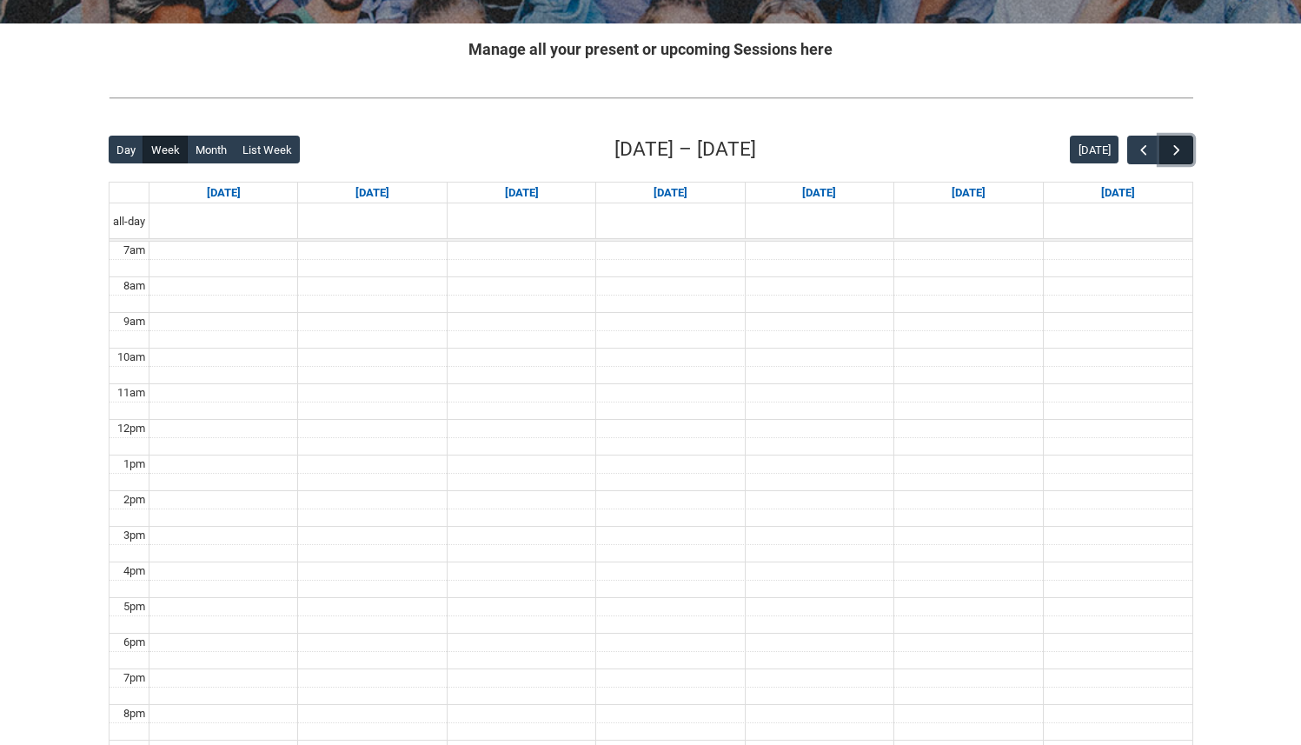
click at [1173, 151] on span "button" at bounding box center [1176, 150] width 17 height 17
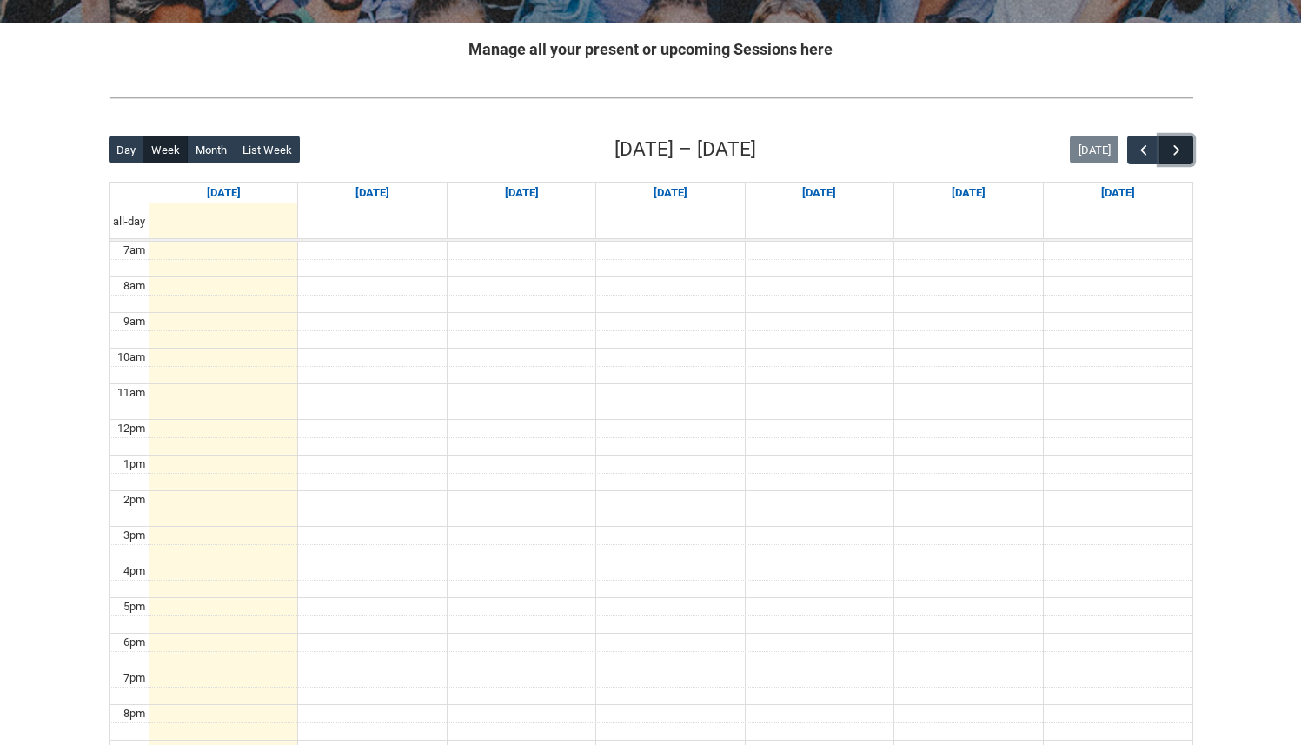
click at [1173, 151] on span "button" at bounding box center [1176, 150] width 17 height 17
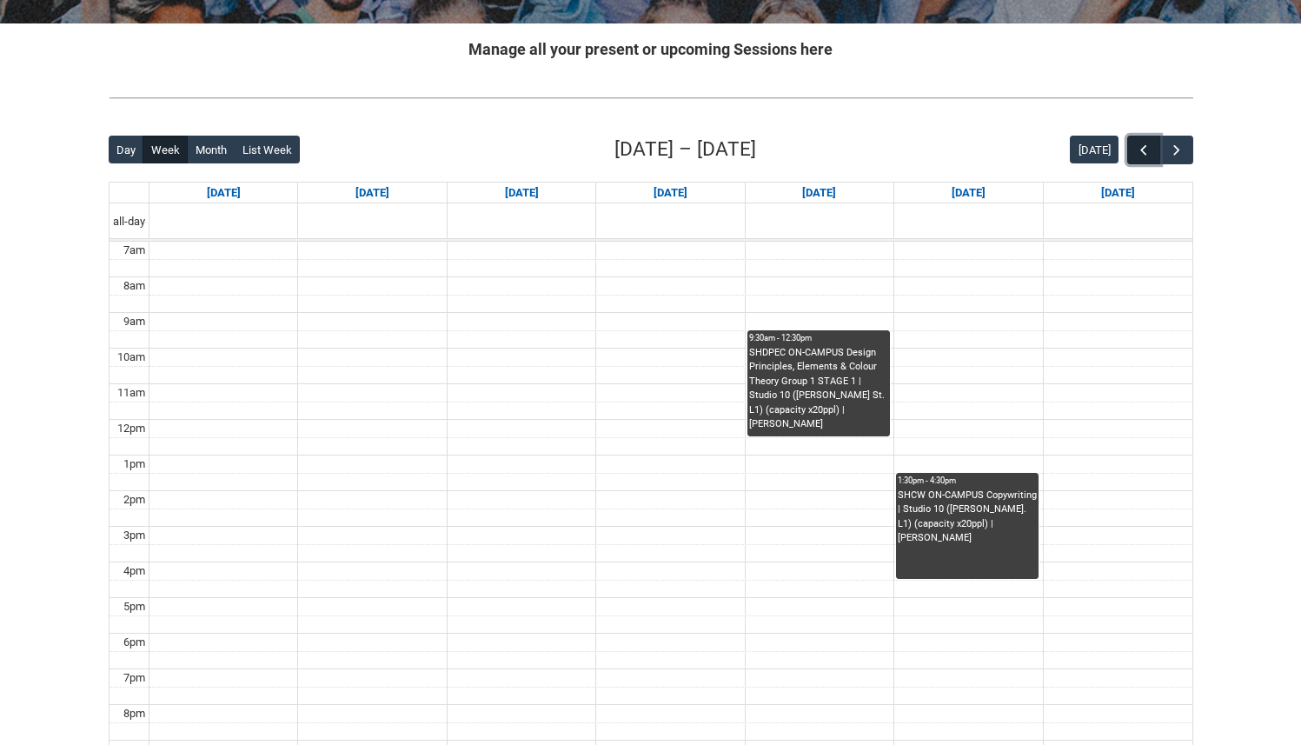
click at [1150, 157] on span "button" at bounding box center [1143, 150] width 17 height 17
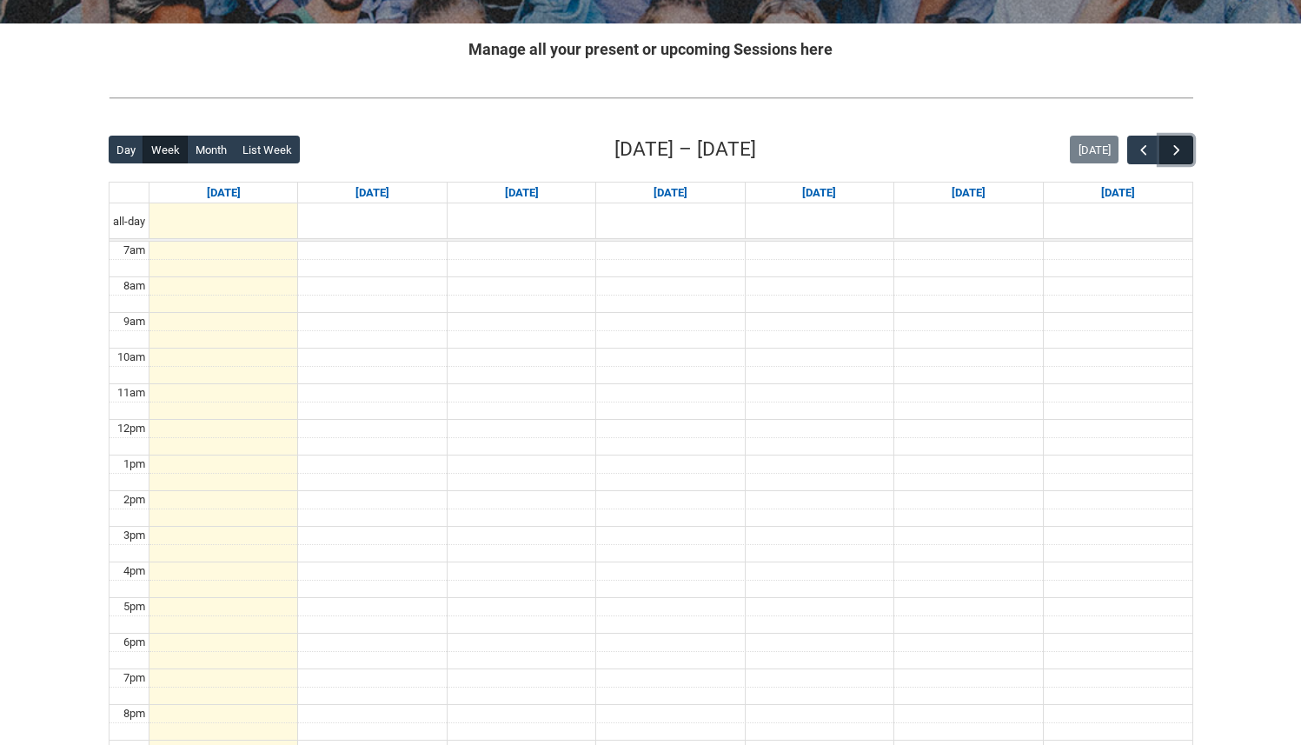
click at [1179, 154] on span "button" at bounding box center [1176, 150] width 17 height 17
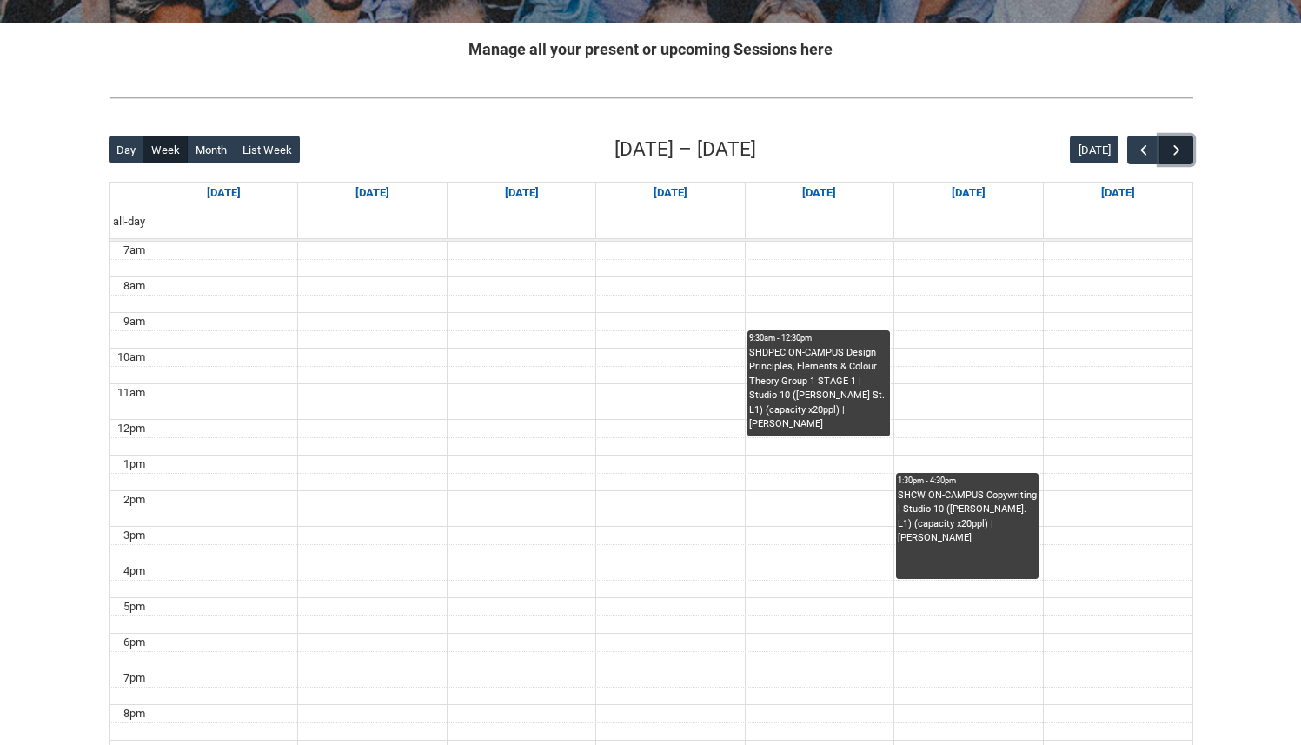
click at [1179, 154] on span "button" at bounding box center [1176, 150] width 17 height 17
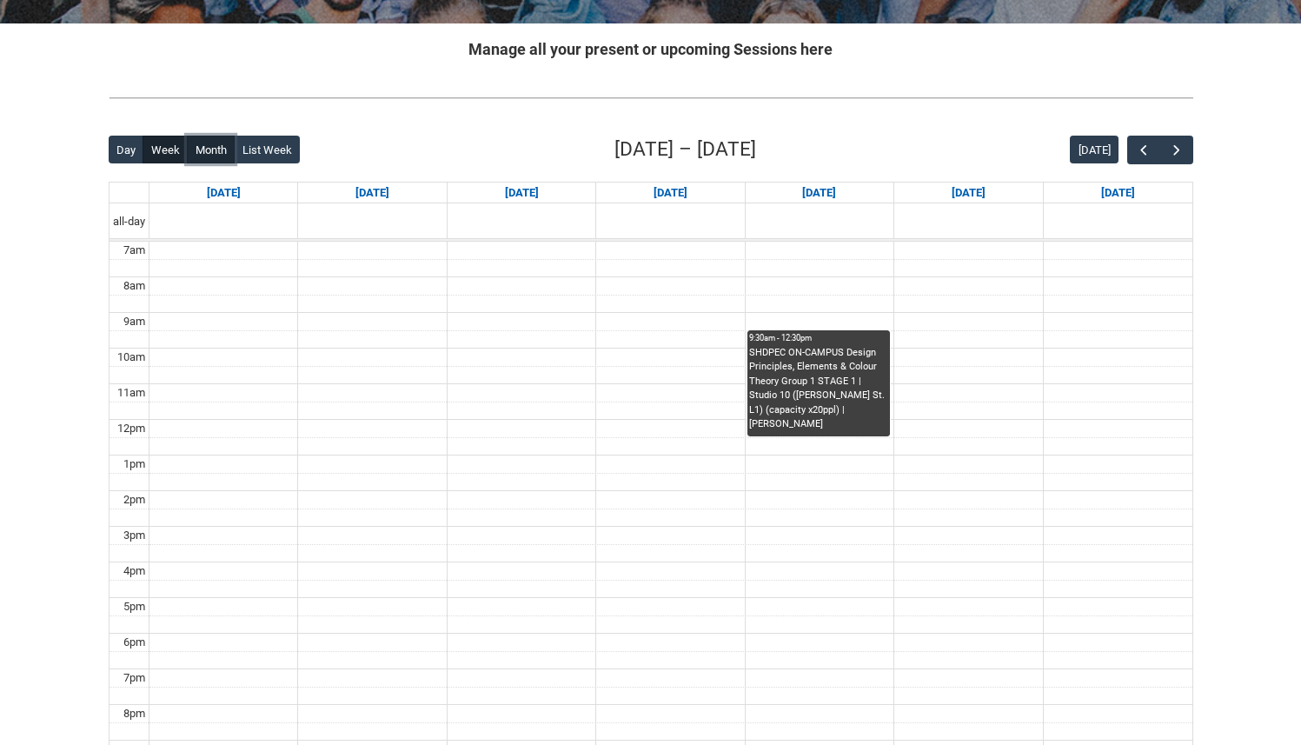
click at [223, 146] on button "Month" at bounding box center [211, 150] width 48 height 28
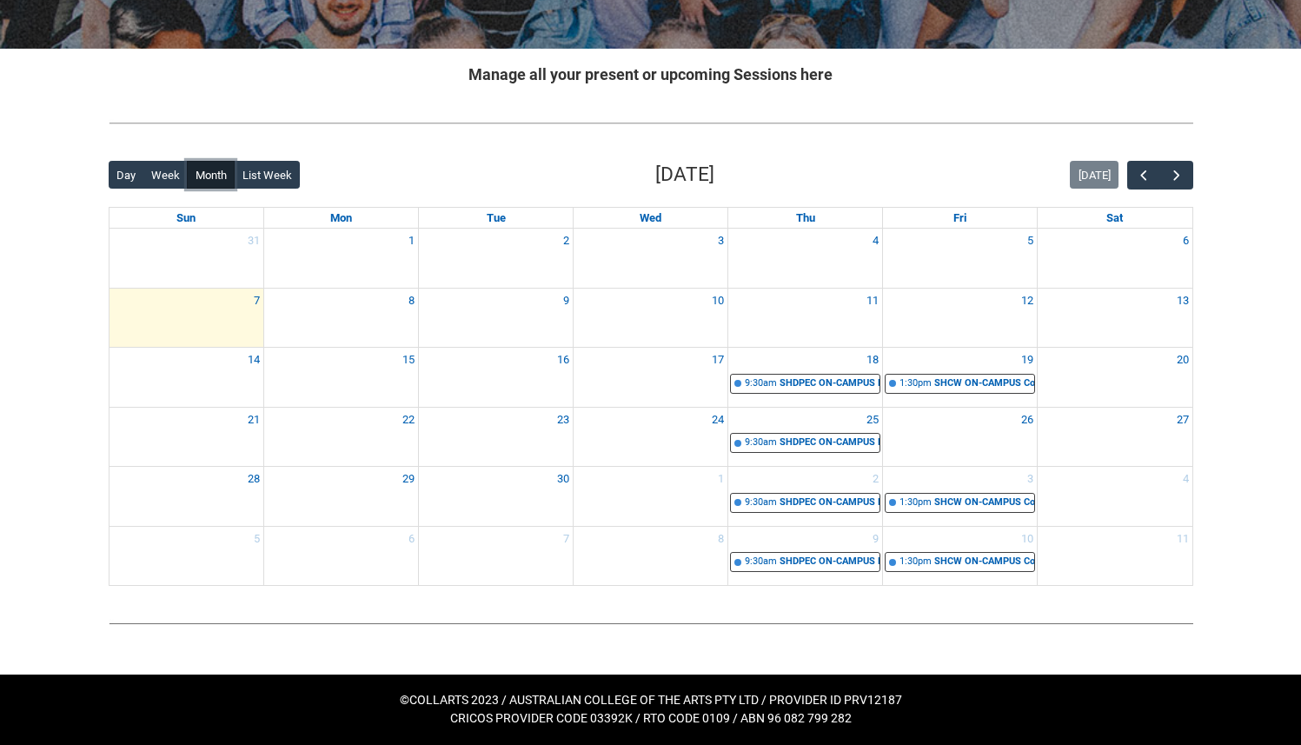
scroll to position [299, 0]
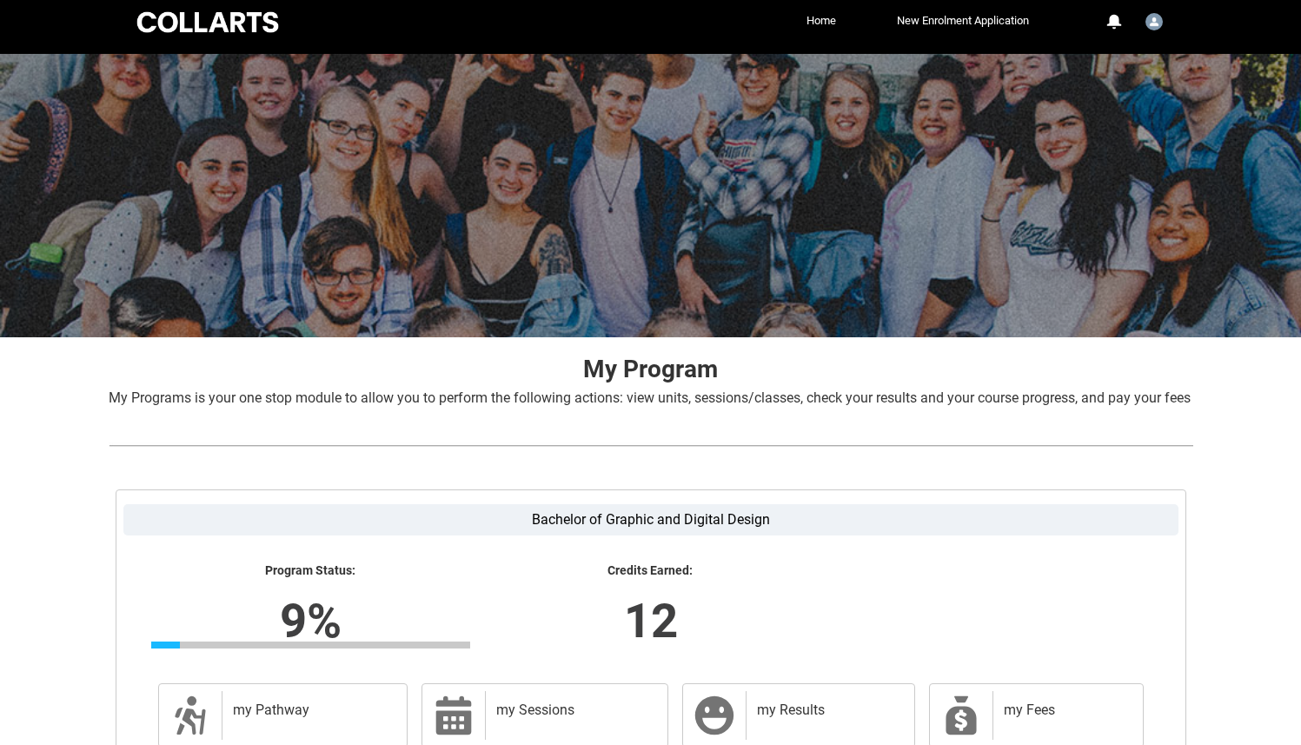
scroll to position [223, 0]
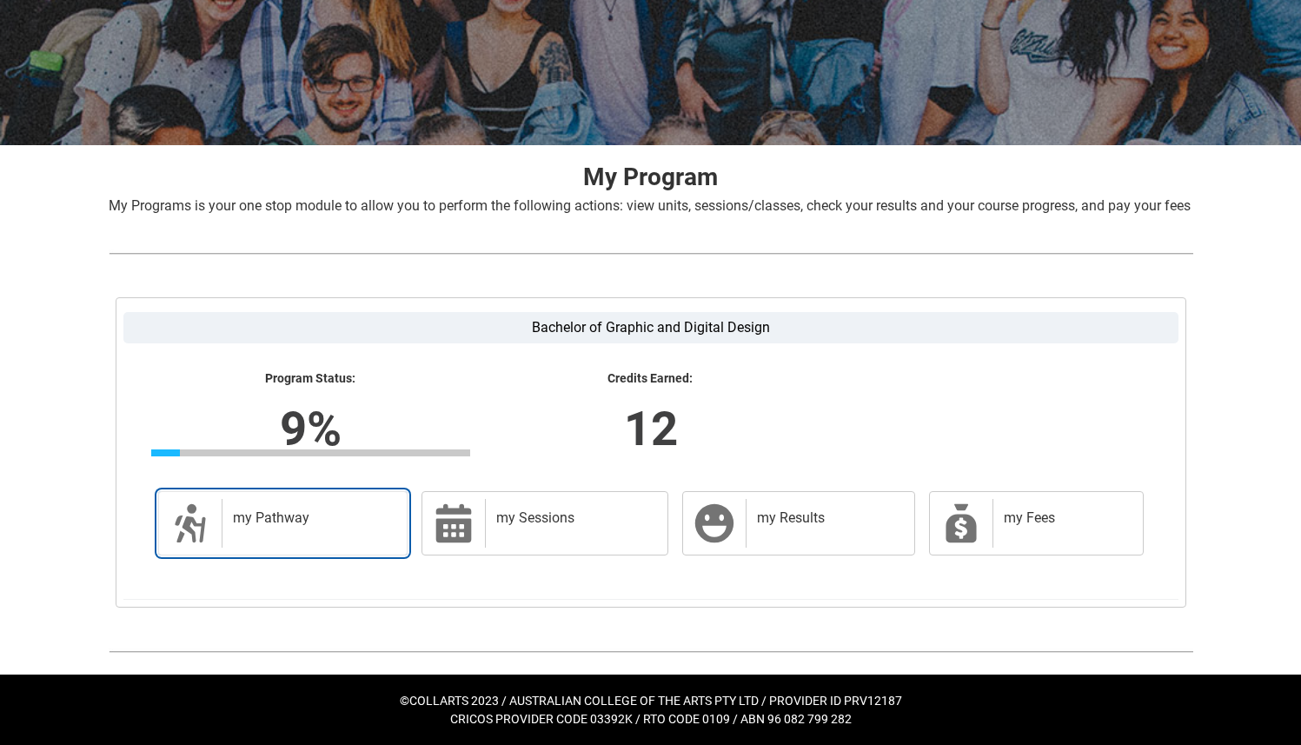
click at [337, 499] on div "my Pathway" at bounding box center [311, 523] width 179 height 49
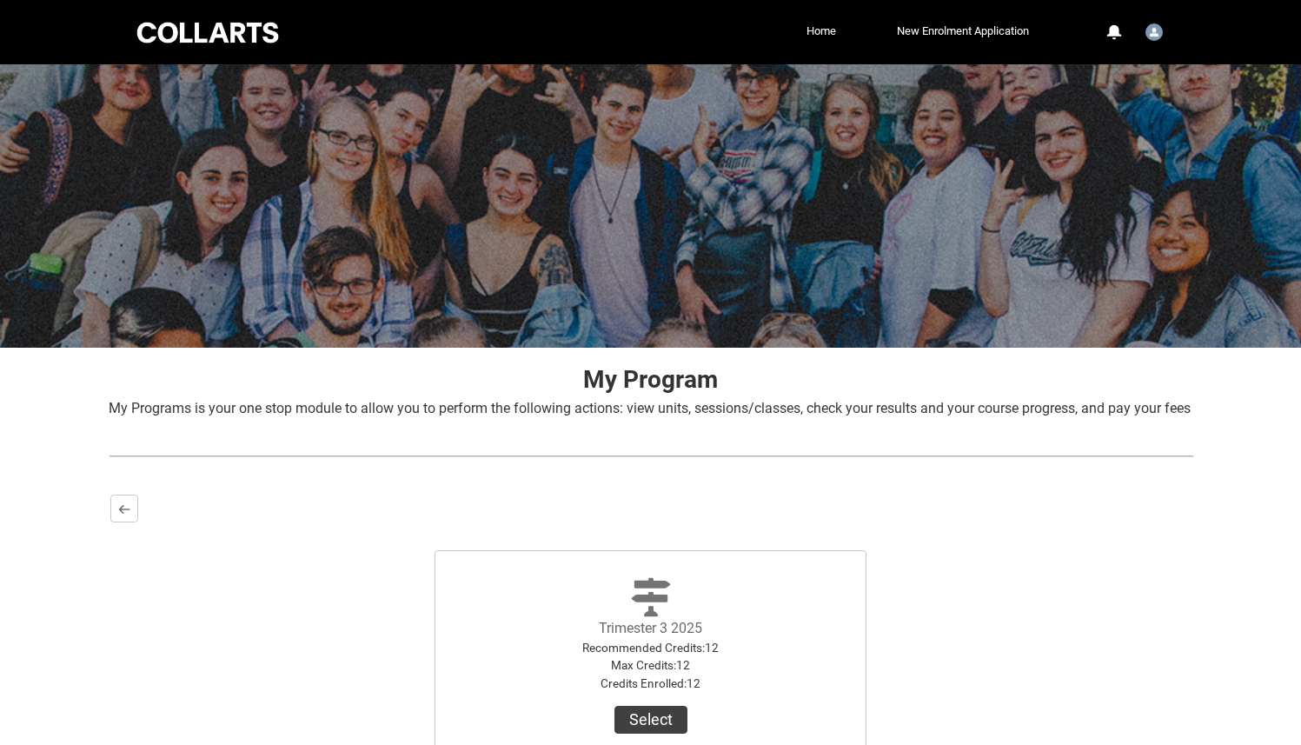
scroll to position [205, 0]
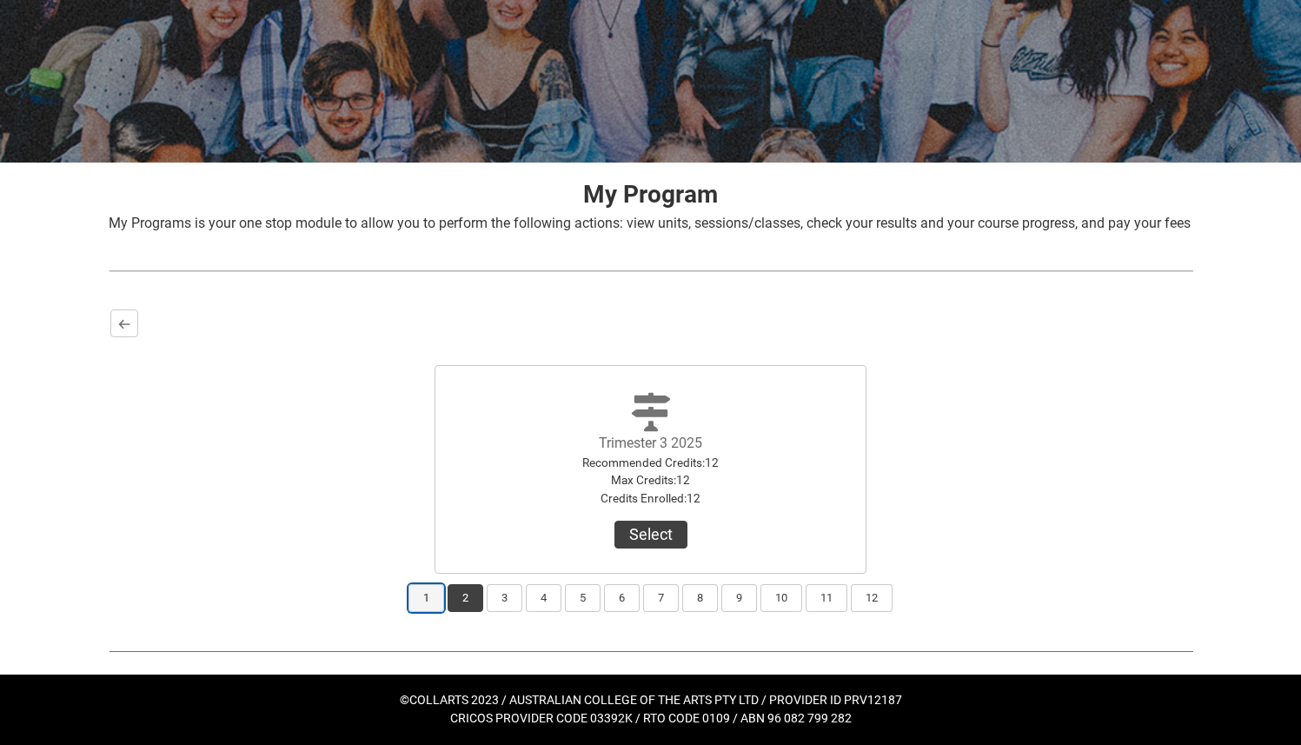
click at [430, 598] on button "1" at bounding box center [426, 598] width 36 height 28
click at [457, 597] on button "2" at bounding box center [466, 598] width 36 height 28
click at [431, 601] on button "1" at bounding box center [426, 598] width 36 height 28
click at [476, 594] on button "2" at bounding box center [466, 598] width 36 height 28
click at [494, 594] on button "3" at bounding box center [505, 598] width 36 height 28
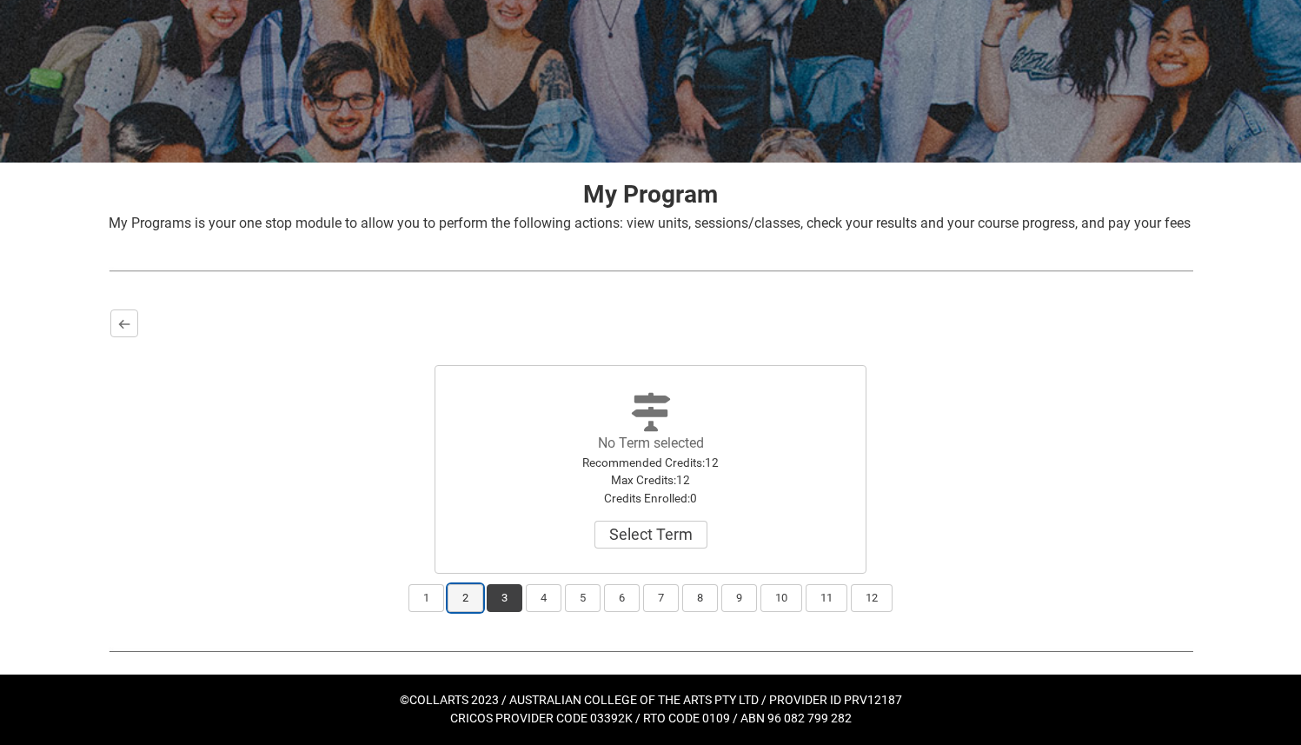
click at [471, 597] on button "2" at bounding box center [466, 598] width 36 height 28
click at [436, 600] on button "1" at bounding box center [426, 598] width 36 height 28
click at [467, 604] on button "2" at bounding box center [466, 598] width 36 height 28
click at [667, 551] on span "Trimester 3 2025 Recommended Credits : 12 Max Credits : 12 Credits Enrolled : 1…" at bounding box center [651, 469] width 209 height 185
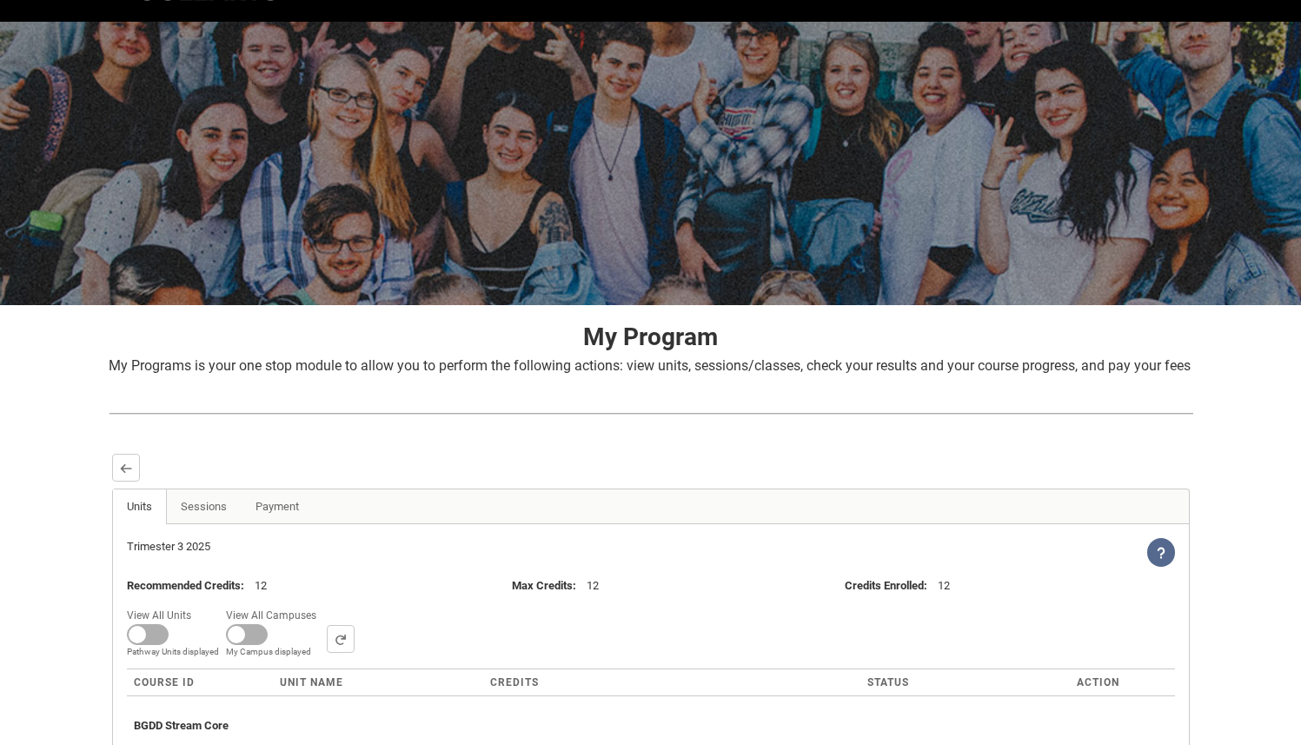
scroll to position [262, 0]
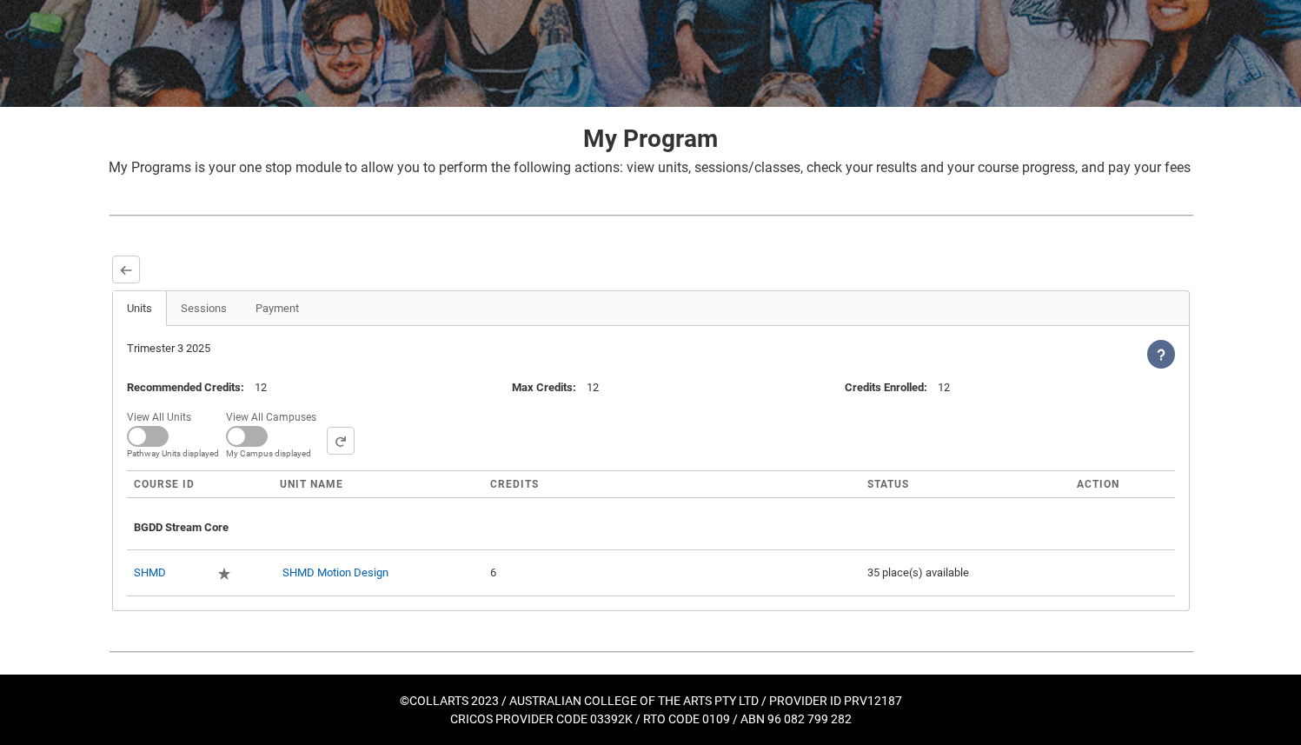
click at [1163, 357] on icon at bounding box center [1161, 354] width 12 height 12
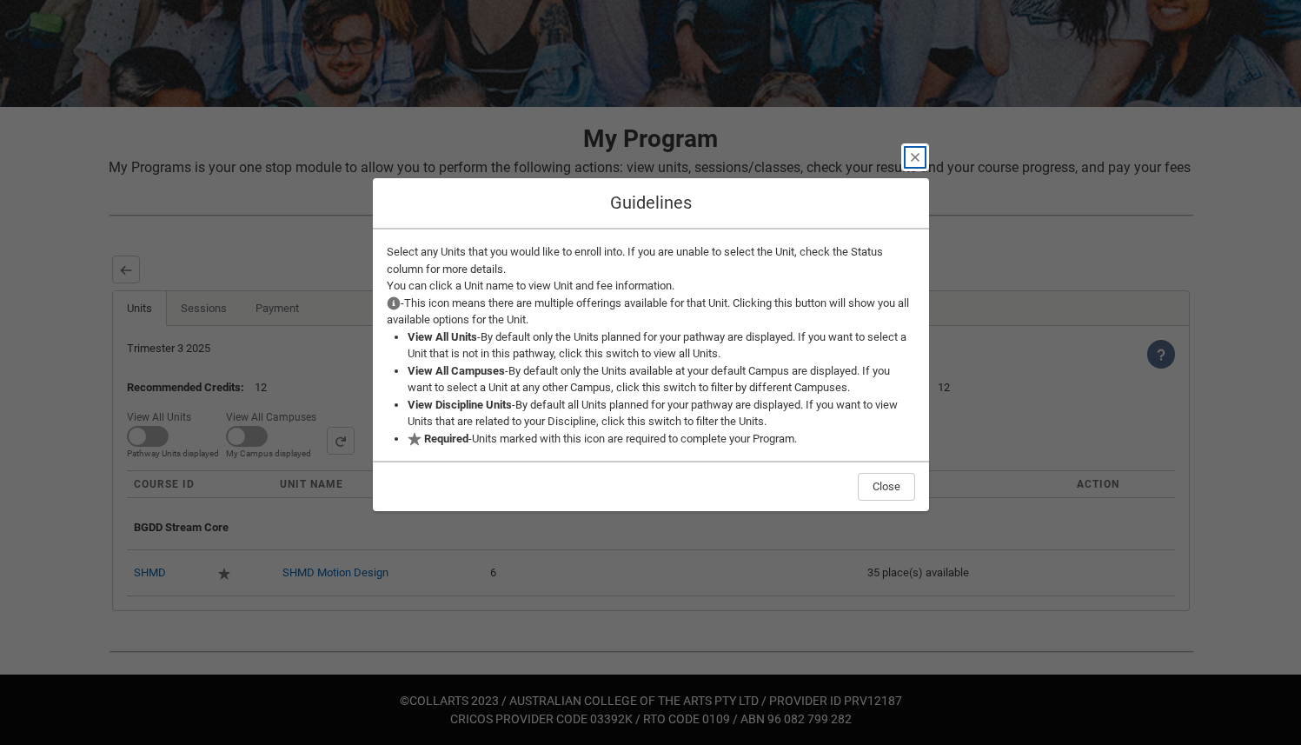
drag, startPoint x: 919, startPoint y: 165, endPoint x: 920, endPoint y: 196, distance: 31.3
click at [920, 196] on header "Close Guidelines" at bounding box center [651, 203] width 556 height 51
click at [926, 159] on button "Close" at bounding box center [915, 157] width 28 height 28
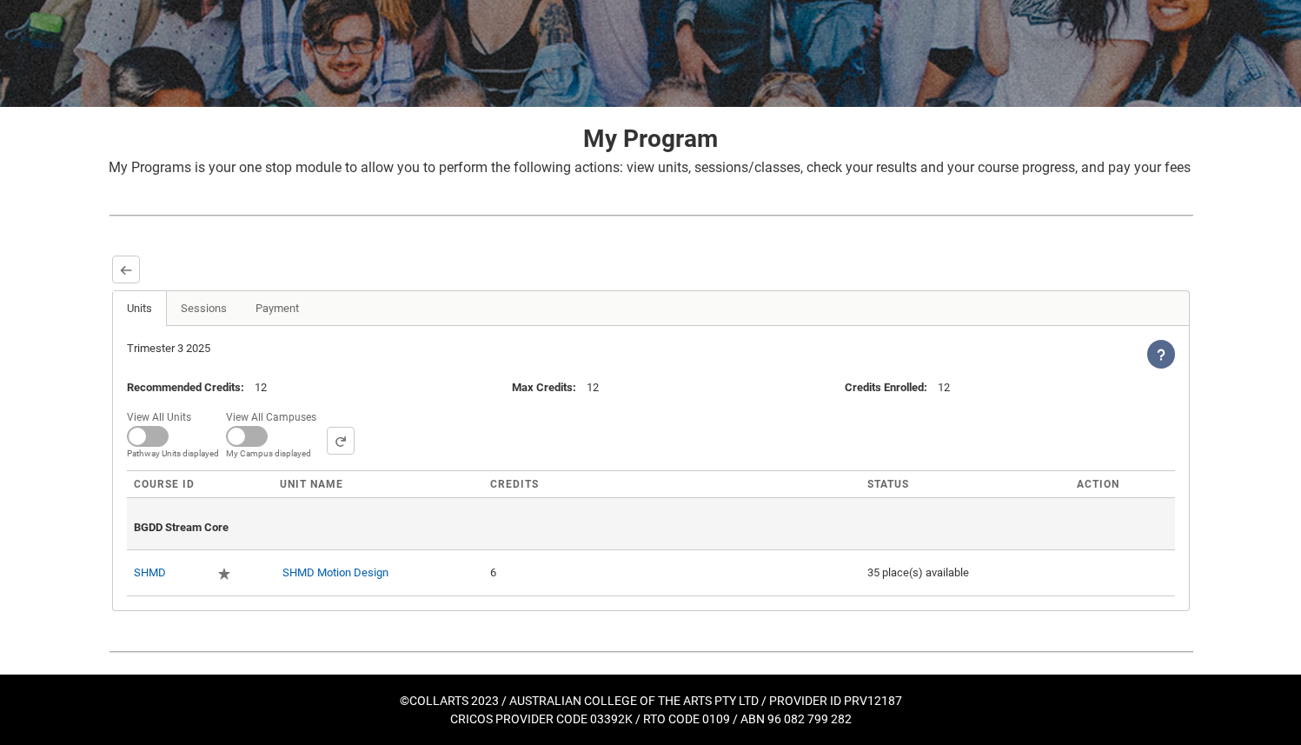
click at [312, 518] on div "BGDD Stream Core" at bounding box center [651, 524] width 1034 height 38
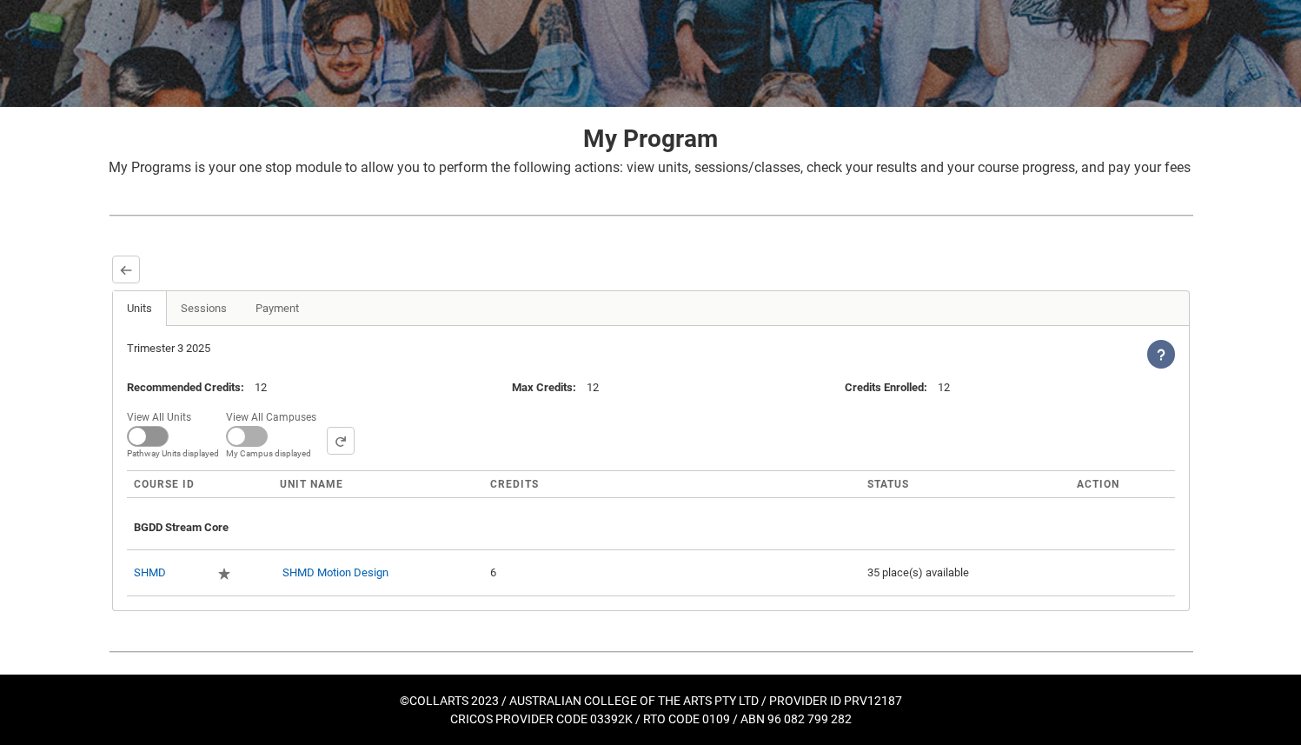
click at [143, 441] on span at bounding box center [148, 436] width 42 height 21
click at [197, 406] on input "View All Units All Units displayed Pathway Units displayed" at bounding box center [197, 405] width 1 height 1
checkbox input "true"
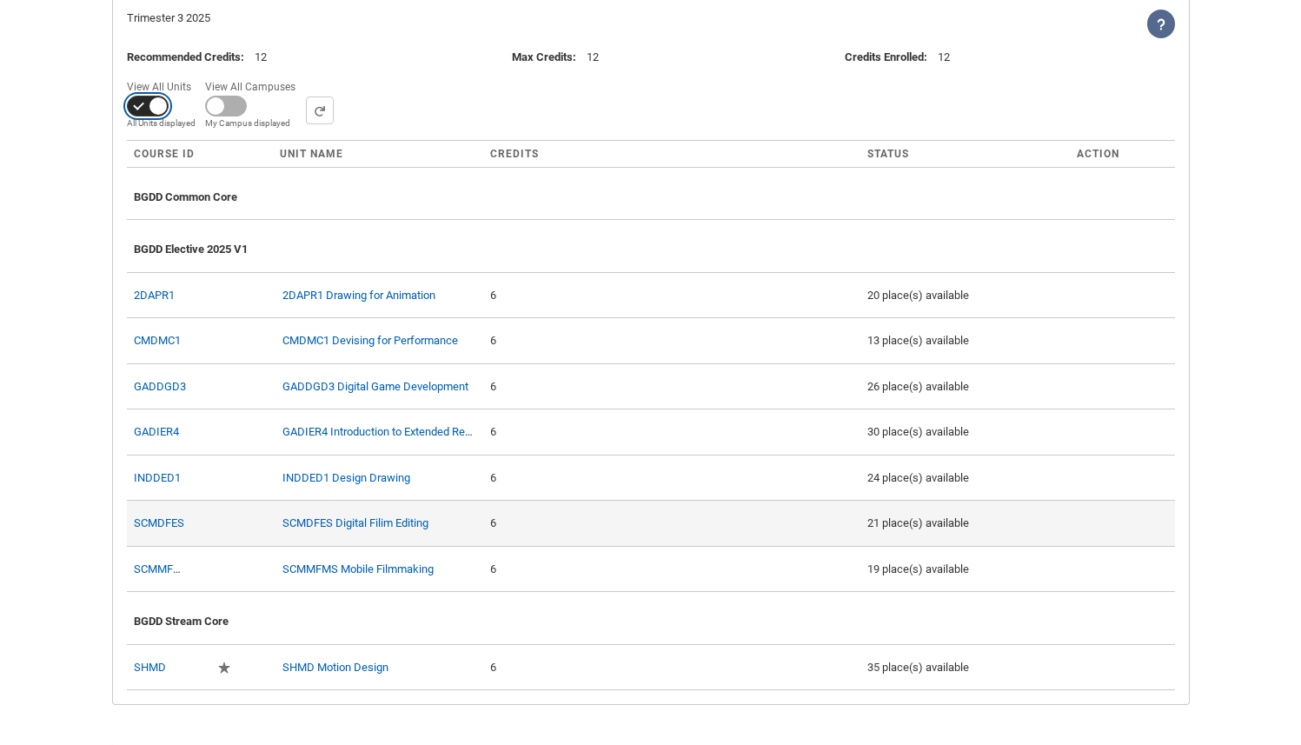
scroll to position [458, 0]
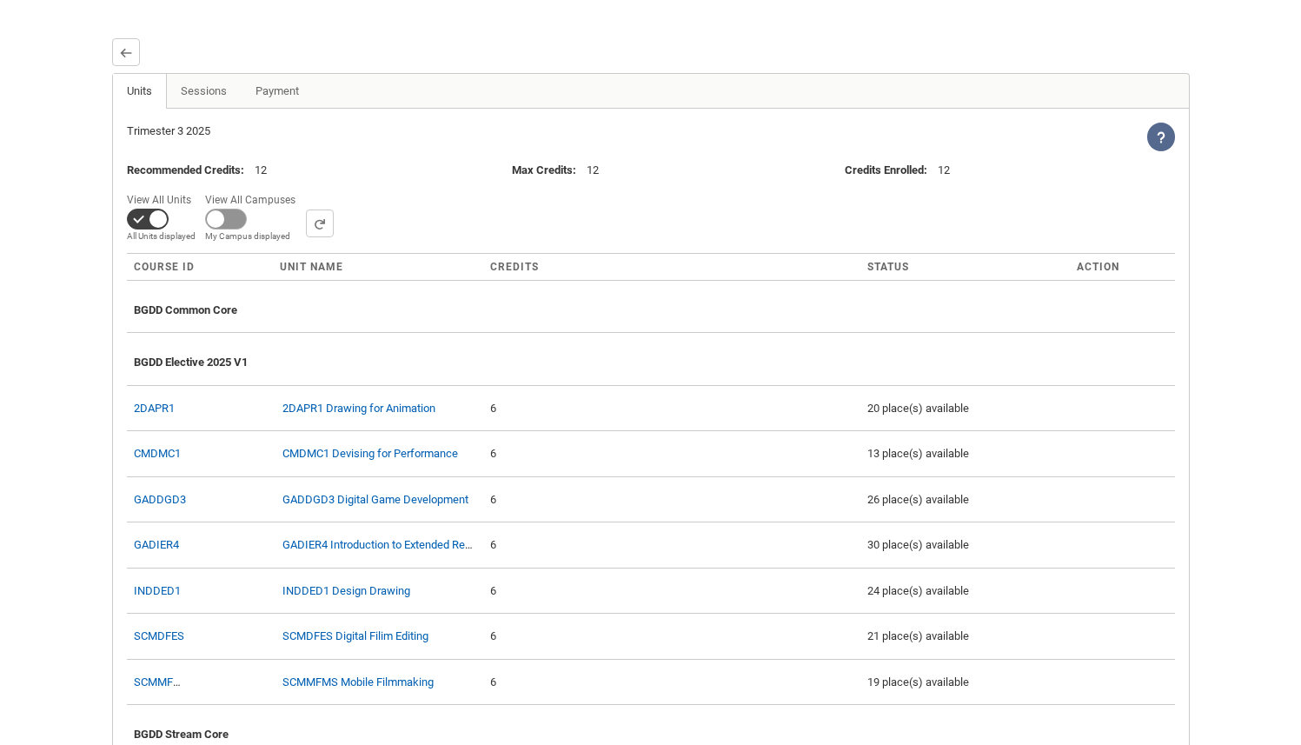
click at [239, 229] on span at bounding box center [226, 219] width 42 height 21
click at [302, 189] on input "View All Campuses Campus filter displayed My Campus displayed" at bounding box center [302, 188] width 1 height 1
click at [239, 229] on span at bounding box center [226, 219] width 42 height 21
click at [302, 189] on input "View All Campuses Campus filter displayed My Campus displayed" at bounding box center [302, 188] width 1 height 1
checkbox input "false"
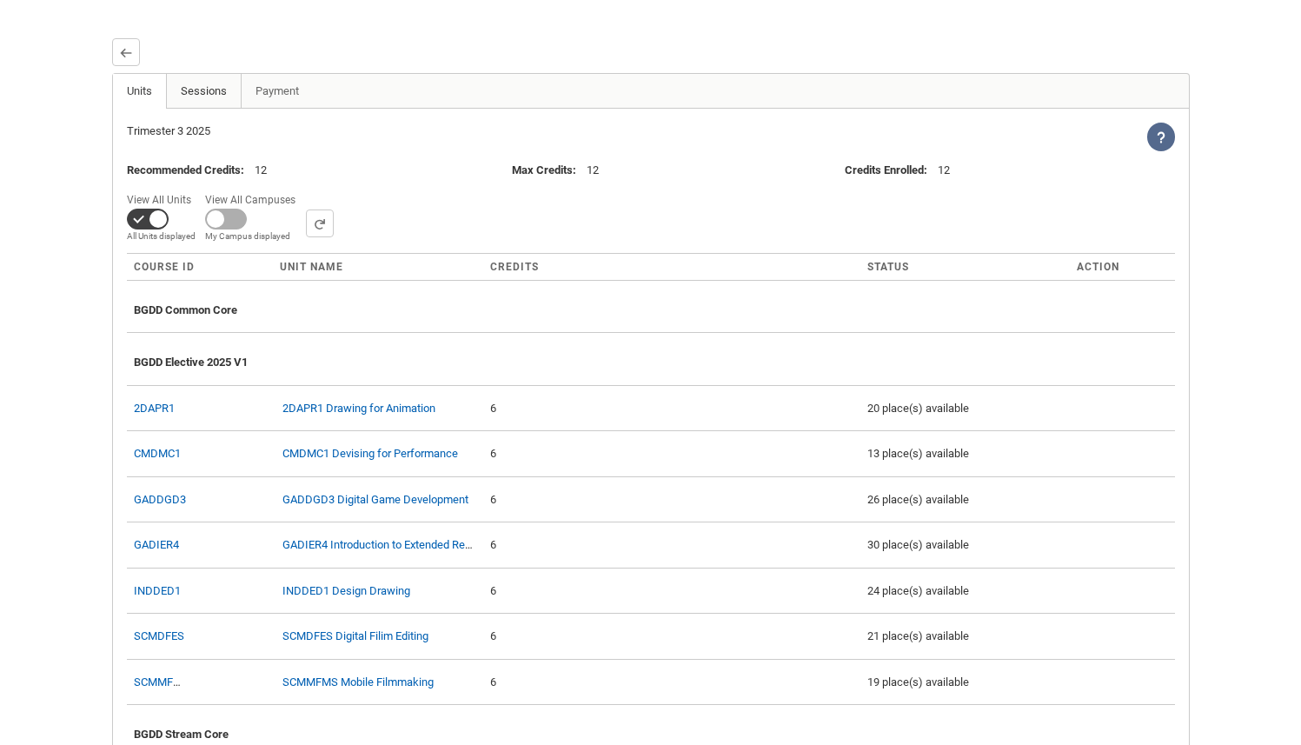
click at [217, 109] on link "Sessions" at bounding box center [204, 91] width 76 height 35
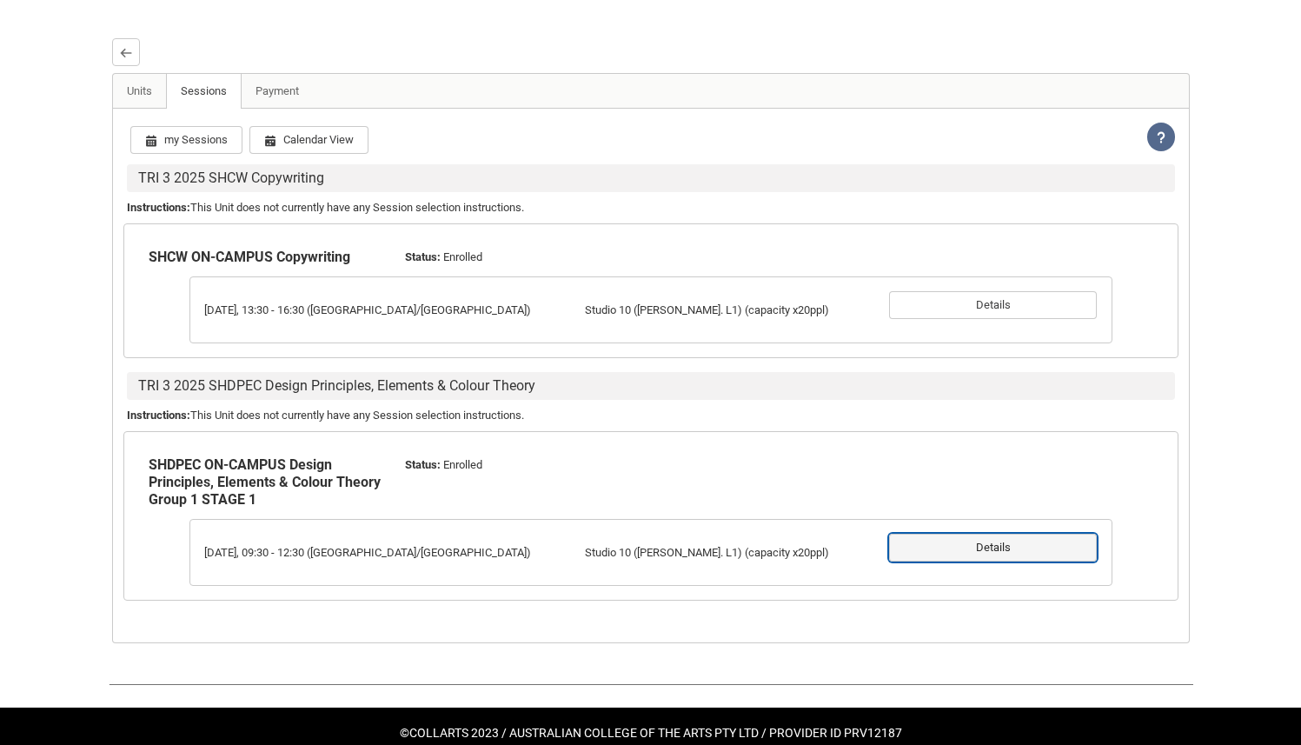
click at [996, 561] on button "Details" at bounding box center [993, 548] width 208 height 28
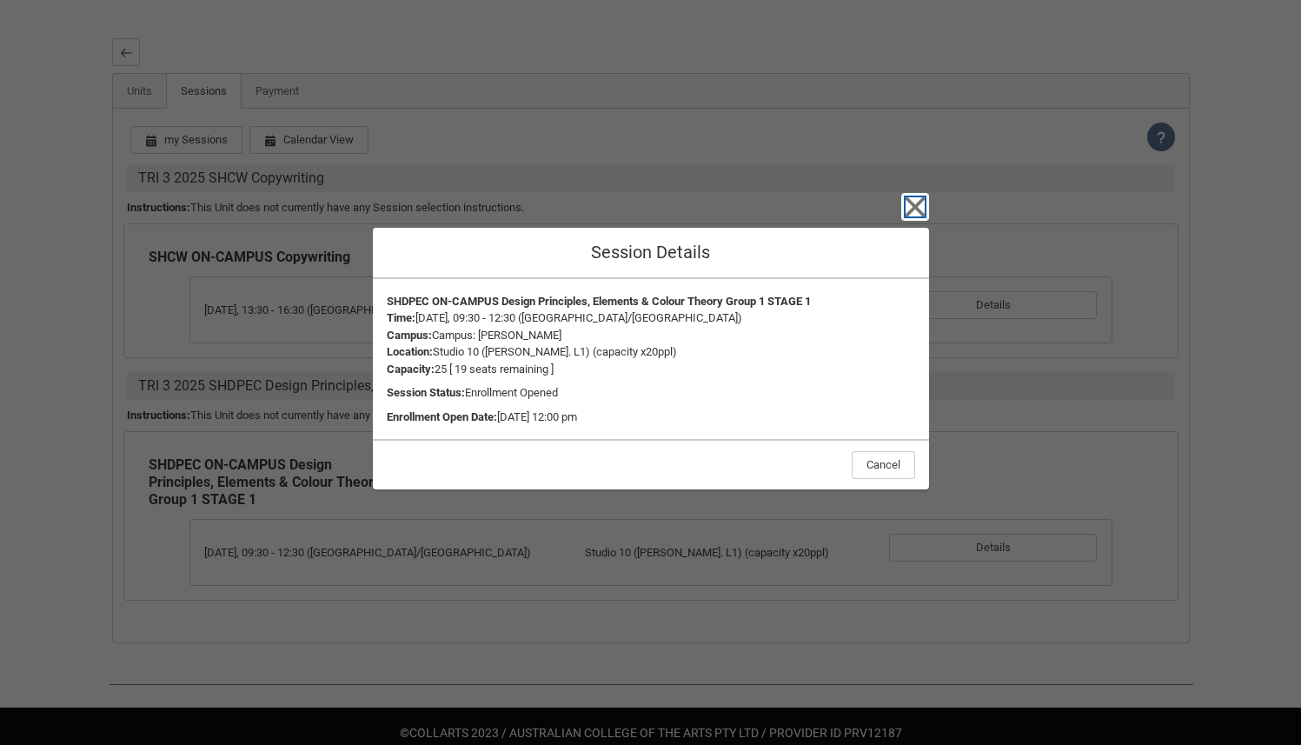
drag, startPoint x: 914, startPoint y: 213, endPoint x: 917, endPoint y: 202, distance: 11.6
click at [914, 213] on icon "button" at bounding box center [915, 207] width 28 height 28
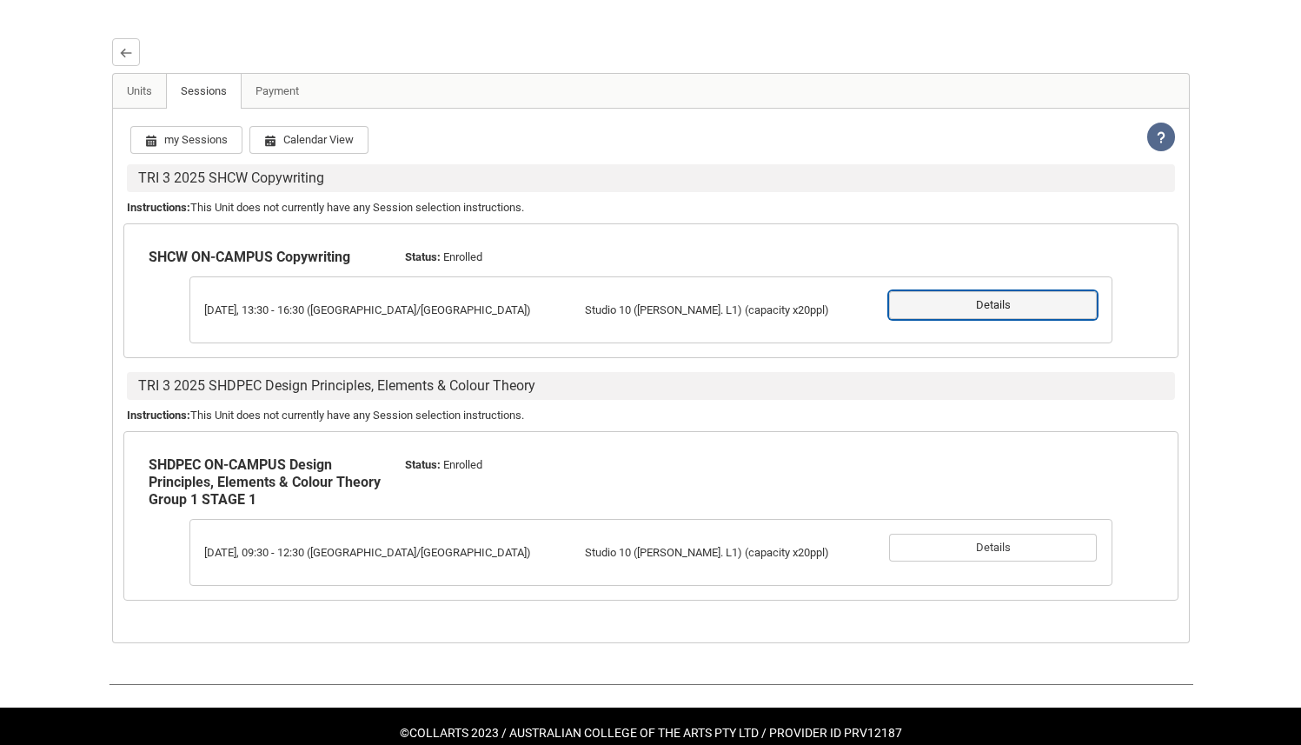
click at [1019, 319] on button "Details" at bounding box center [993, 305] width 208 height 28
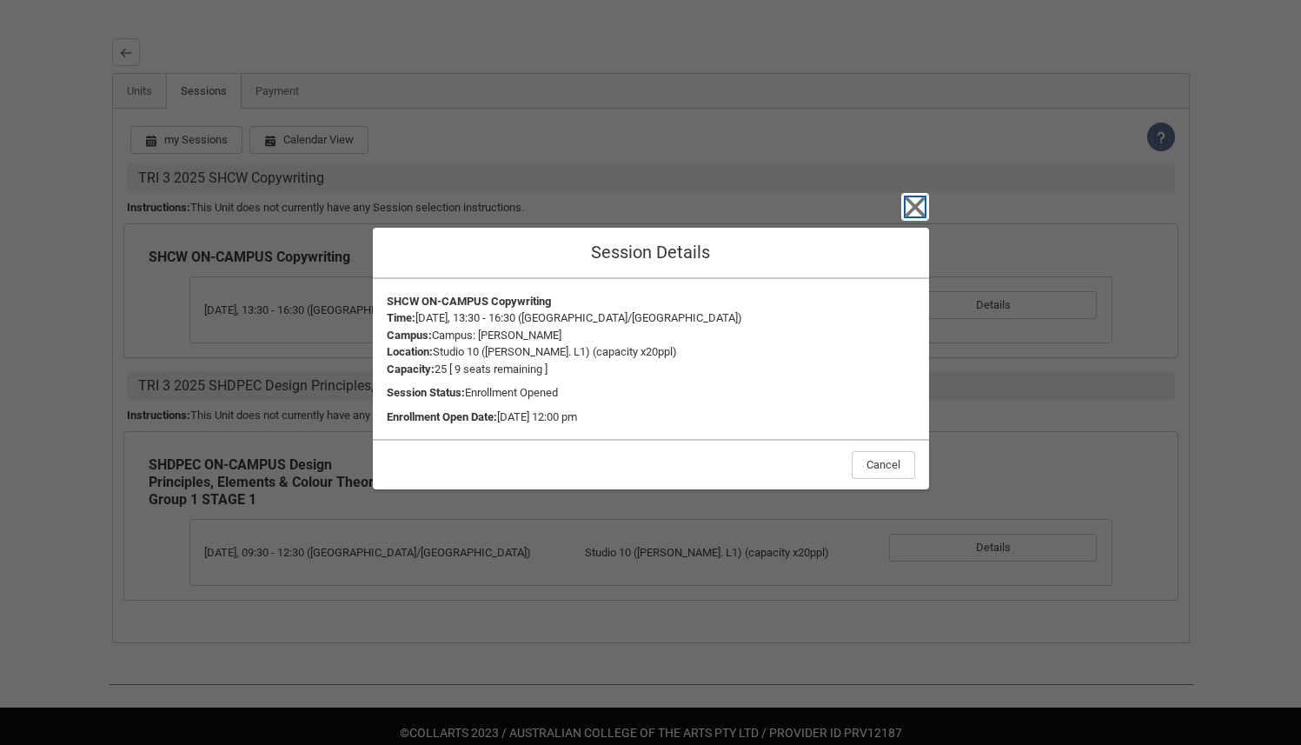
click at [906, 210] on icon "button" at bounding box center [915, 207] width 28 height 28
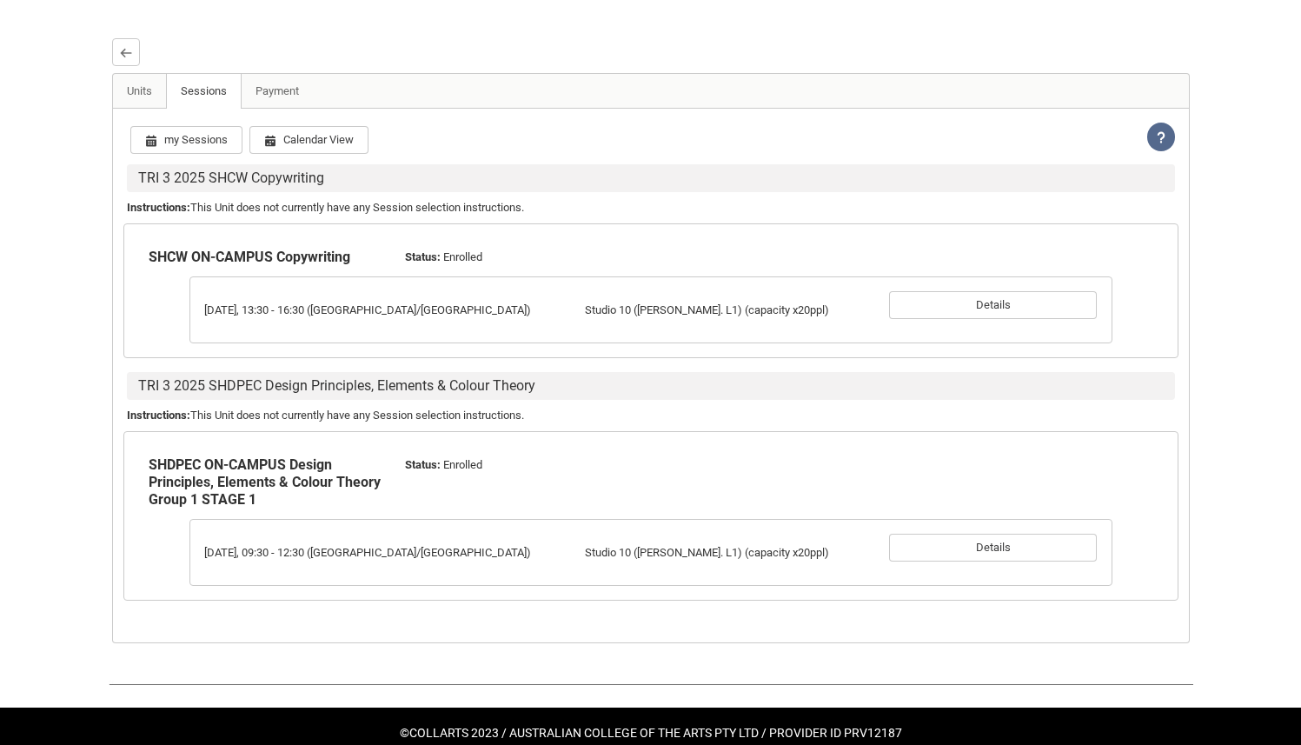
click at [1156, 147] on lightning-icon "View Help" at bounding box center [1161, 137] width 28 height 29
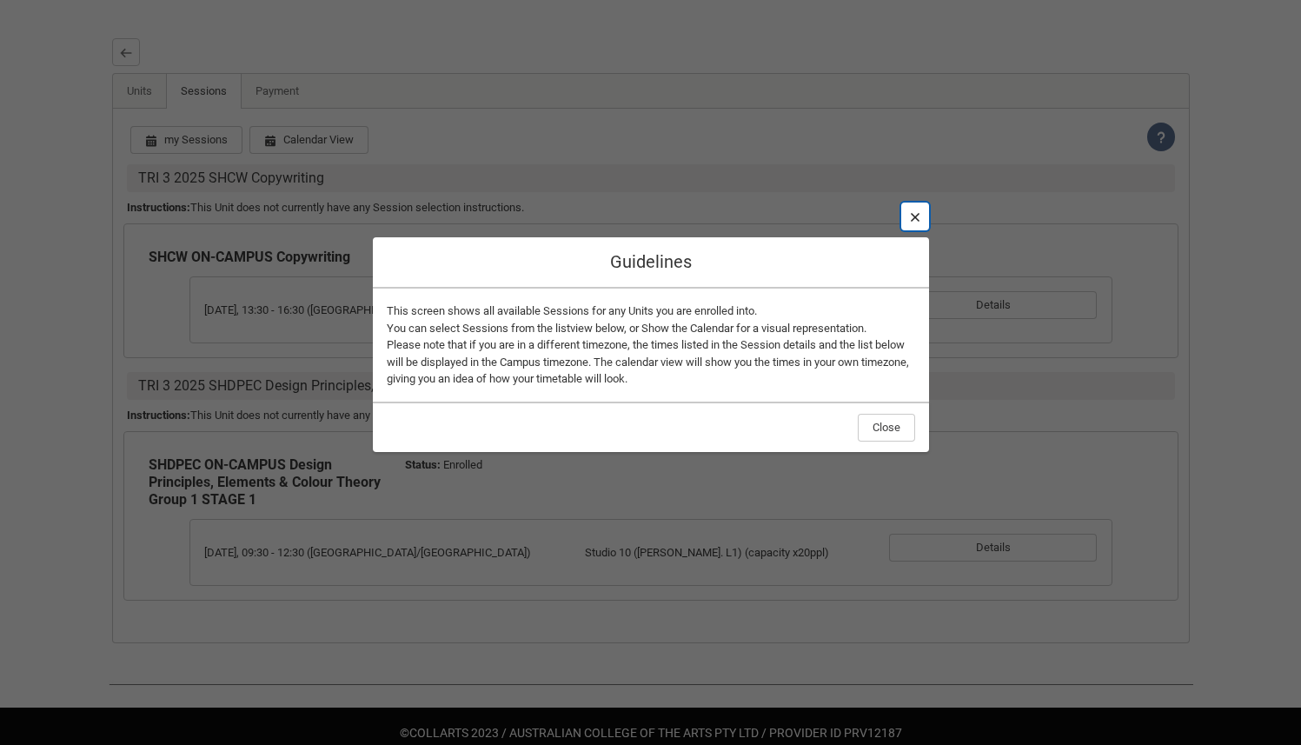
click at [924, 222] on button "Close" at bounding box center [915, 216] width 28 height 28
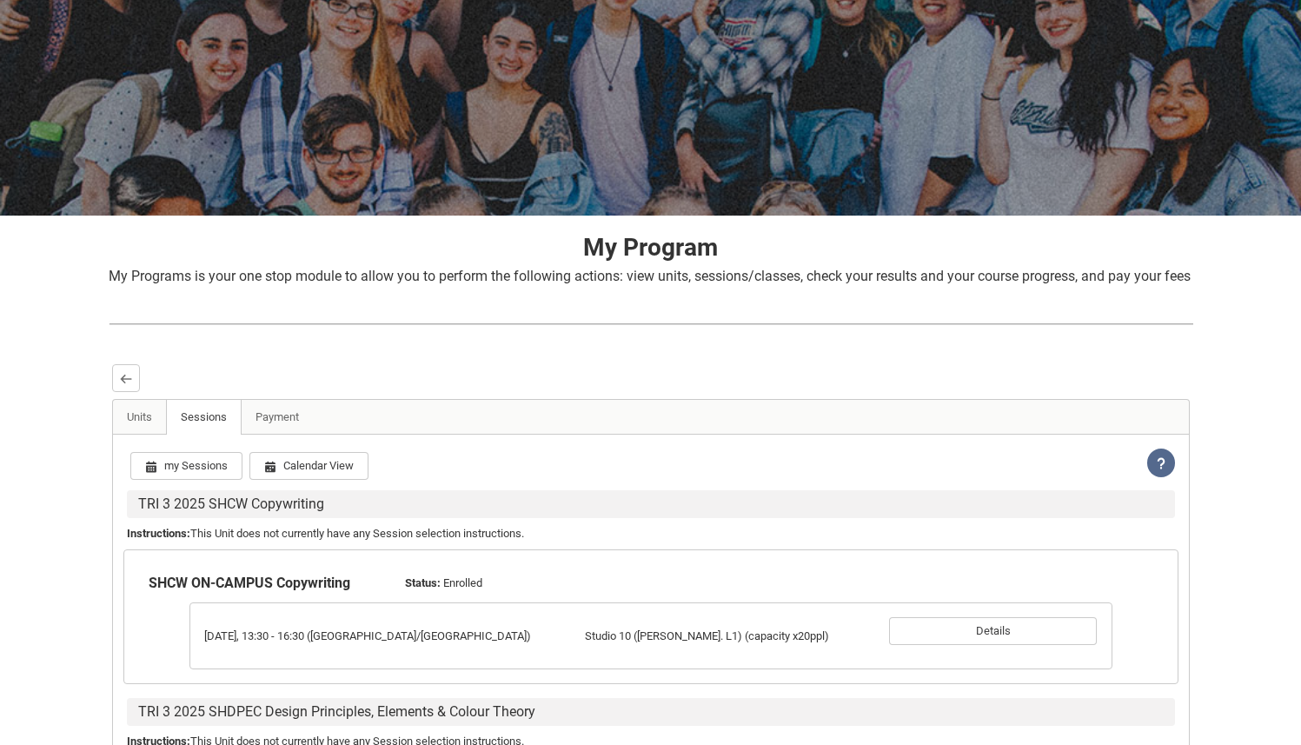
scroll to position [43, 0]
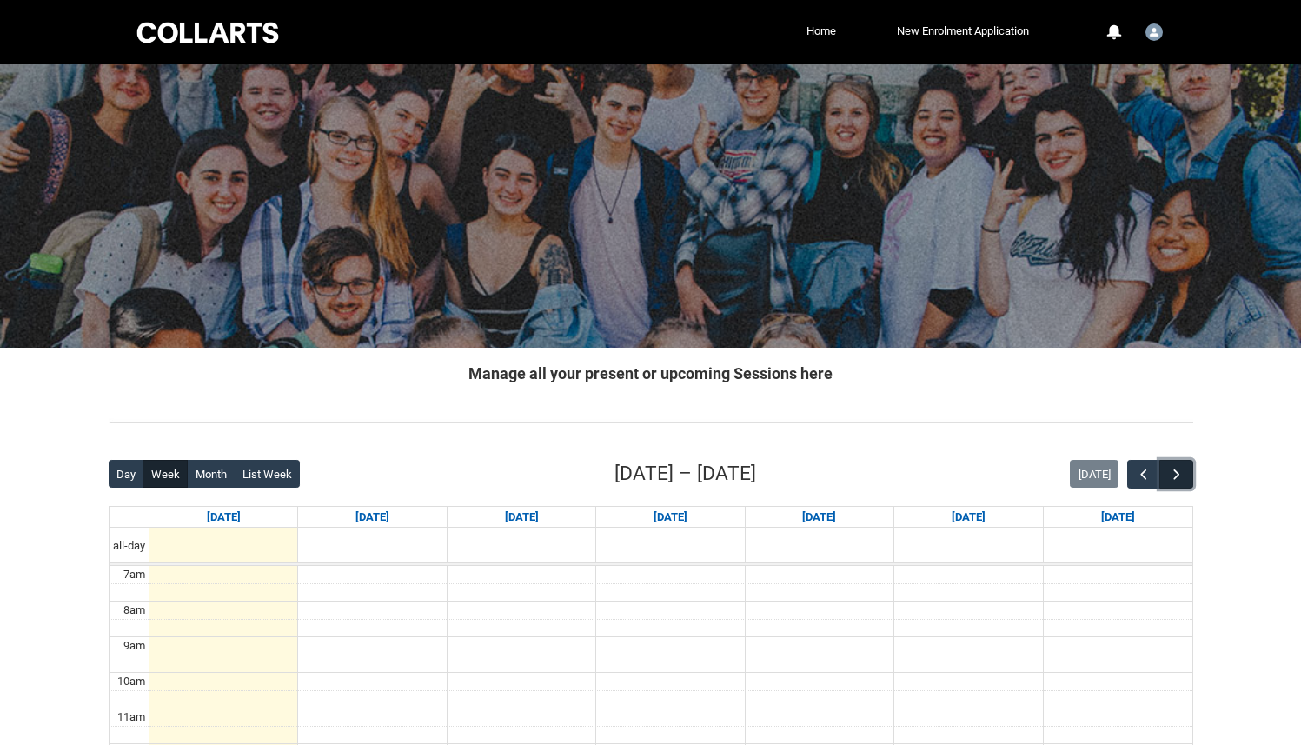
click at [1178, 475] on span "button" at bounding box center [1176, 474] width 17 height 17
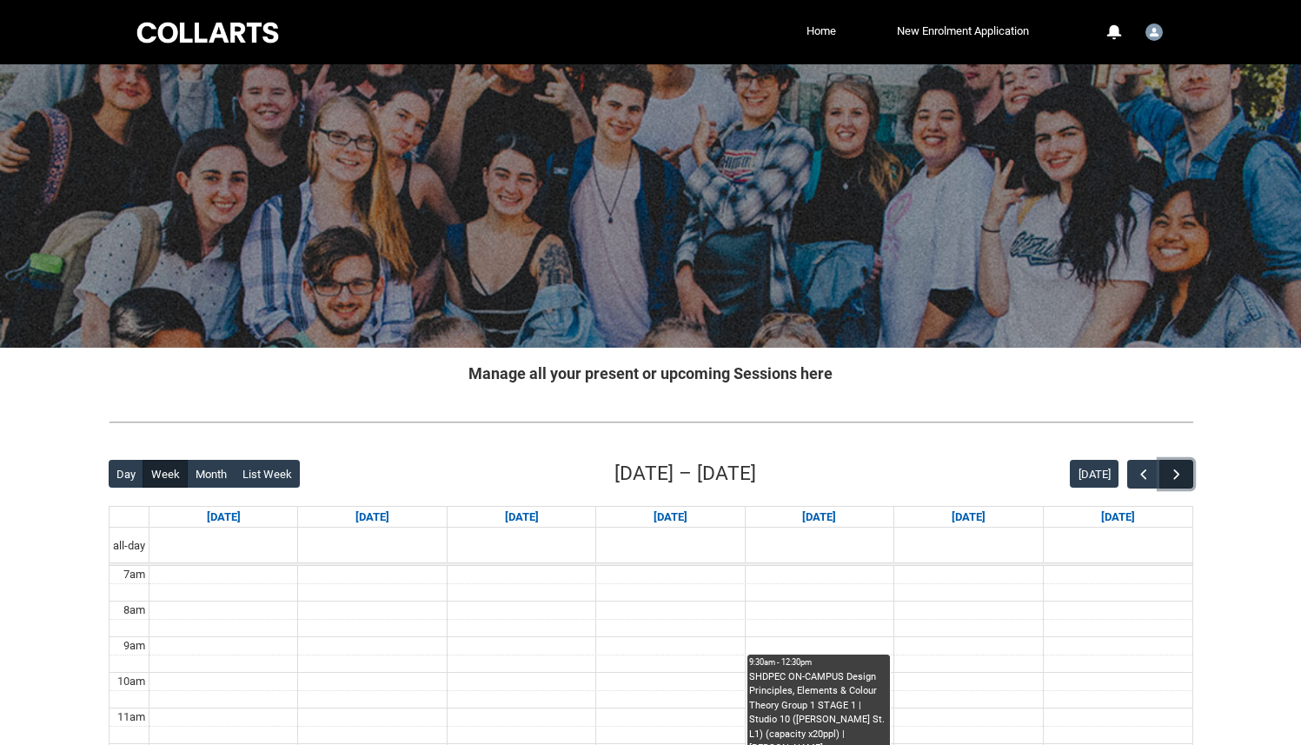
click at [1178, 475] on span "button" at bounding box center [1176, 474] width 17 height 17
click at [1183, 473] on span "button" at bounding box center [1176, 474] width 17 height 17
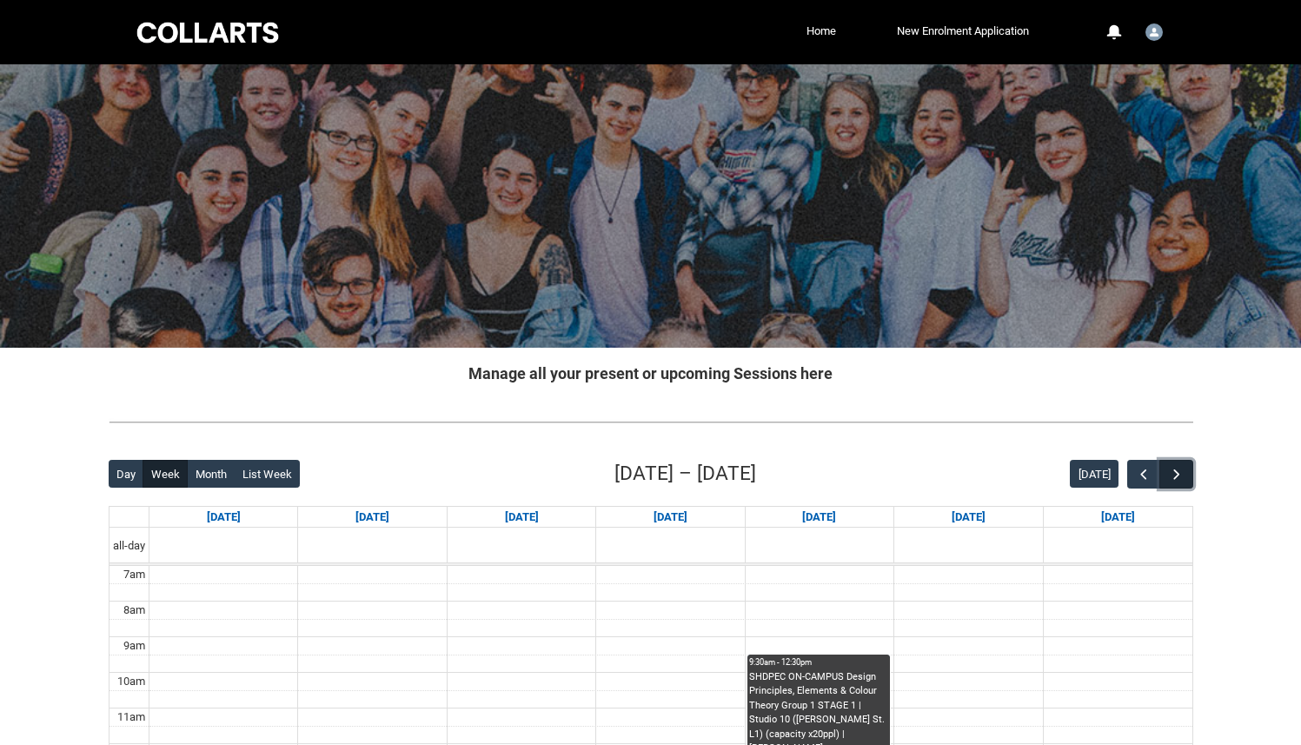
click at [1183, 473] on span "button" at bounding box center [1176, 474] width 17 height 17
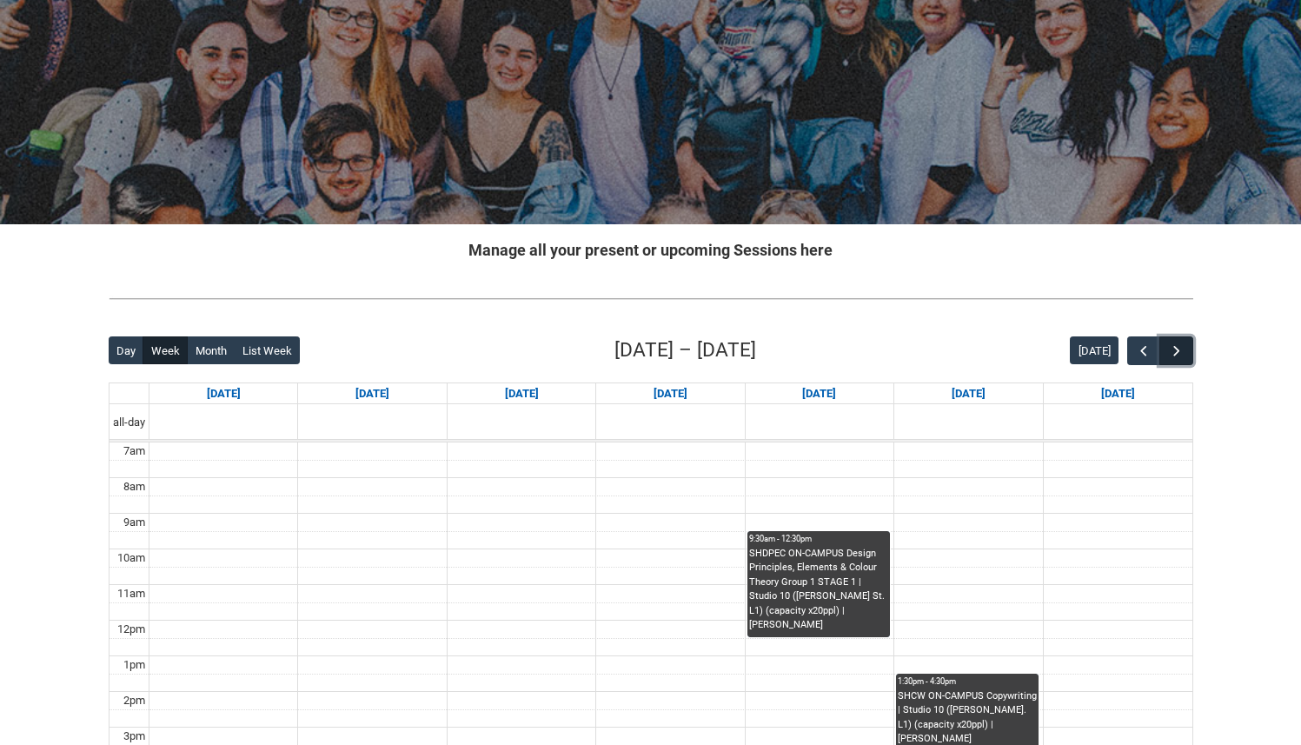
scroll to position [145, 0]
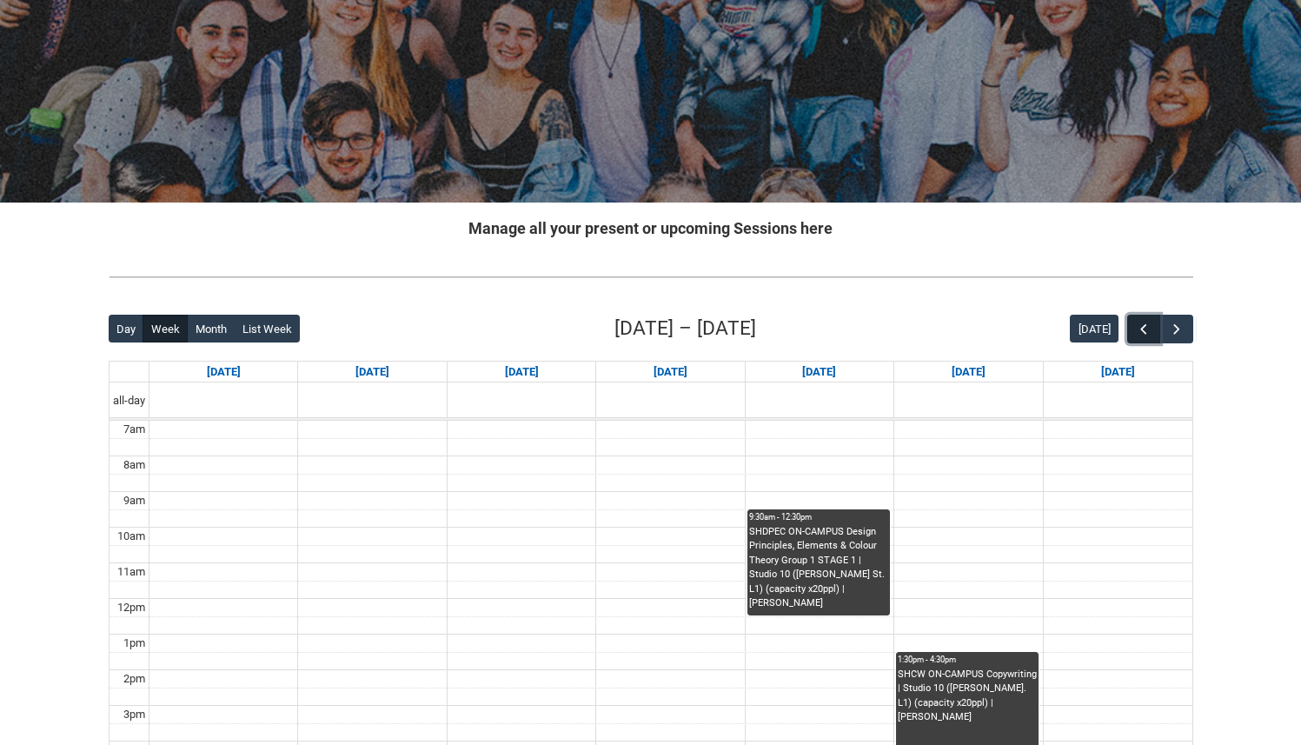
click at [1142, 320] on button "button" at bounding box center [1143, 329] width 33 height 29
